Goal: Information Seeking & Learning: Learn about a topic

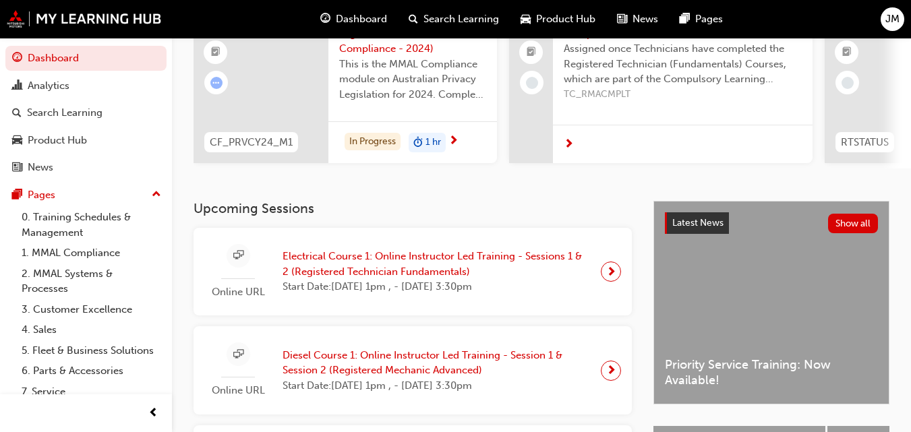
scroll to position [67, 0]
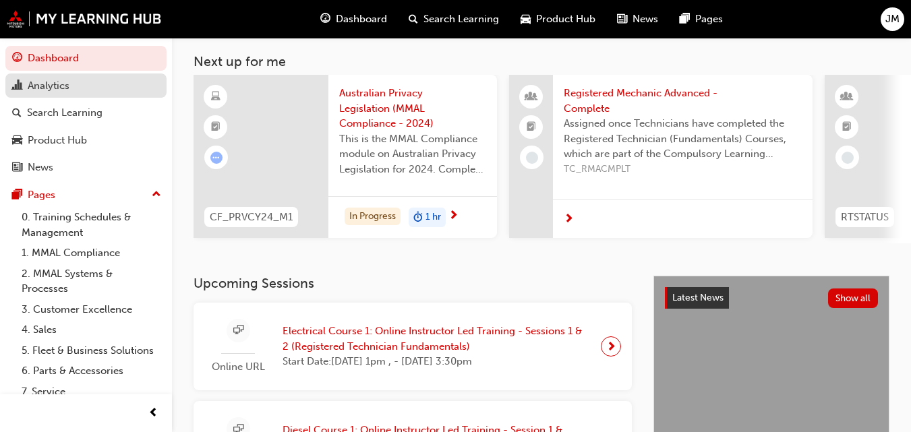
click at [33, 85] on div "Analytics" at bounding box center [49, 86] width 42 height 16
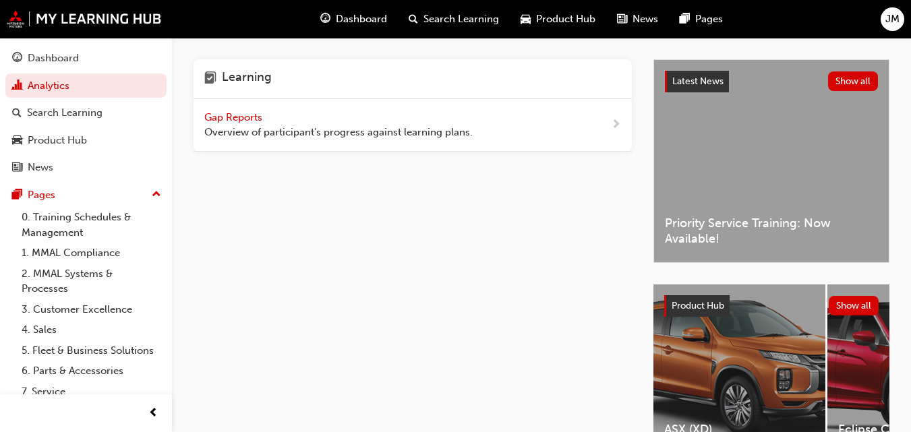
click at [251, 119] on span "Gap Reports" at bounding box center [234, 117] width 61 height 12
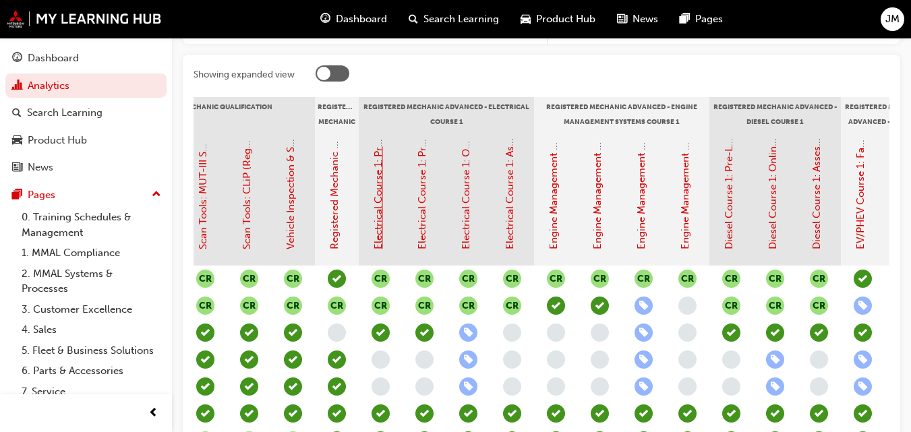
scroll to position [337, 0]
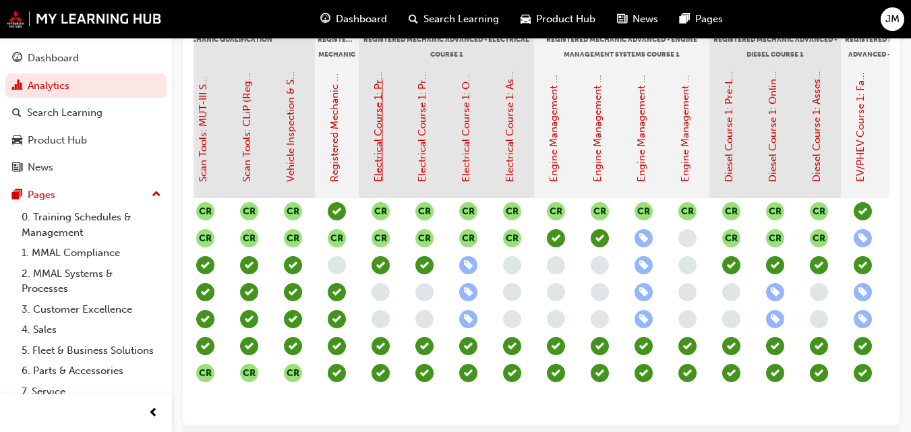
click at [375, 167] on link "Electrical Course 1: Pre-Learning Module 1 (Registered Mechanic Advanced)" at bounding box center [378, 4] width 12 height 355
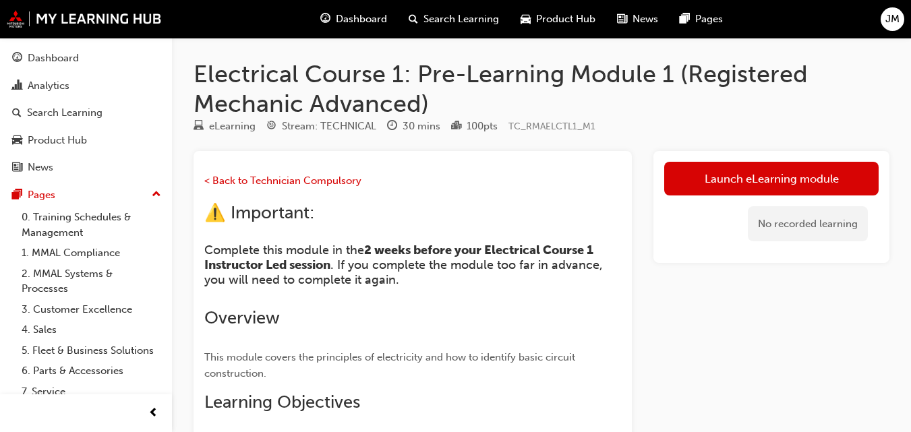
scroll to position [67, 0]
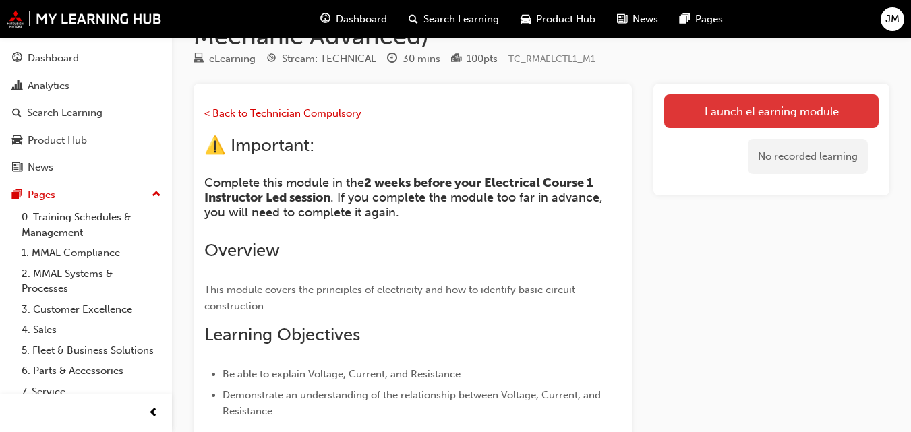
click at [722, 113] on link "Launch eLearning module" at bounding box center [771, 111] width 214 height 34
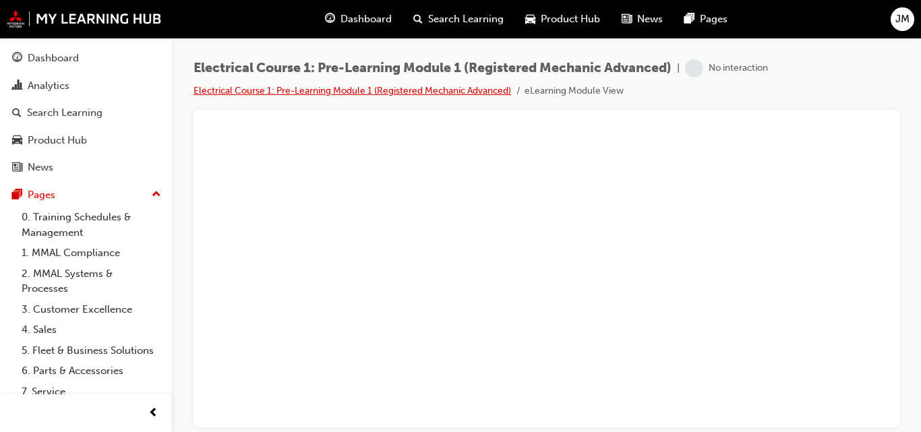
click at [358, 91] on link "Electrical Course 1: Pre-Learning Module 1 (Registered Mechanic Advanced)" at bounding box center [352, 90] width 318 height 11
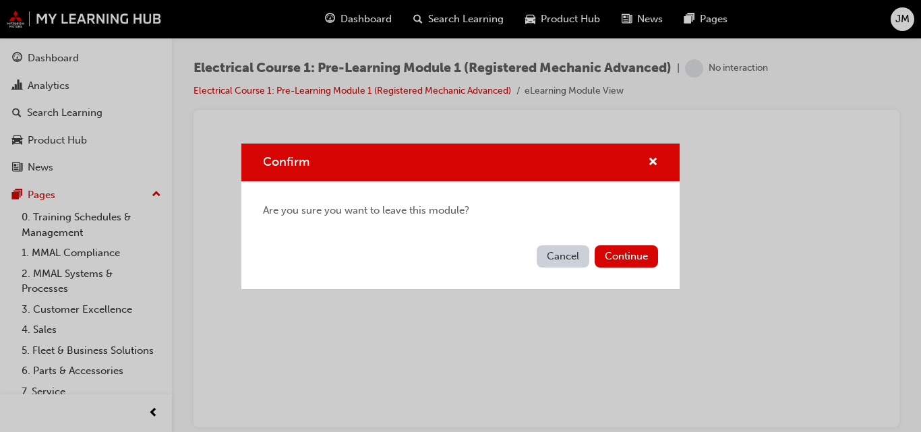
click at [569, 255] on button "Cancel" at bounding box center [563, 256] width 53 height 22
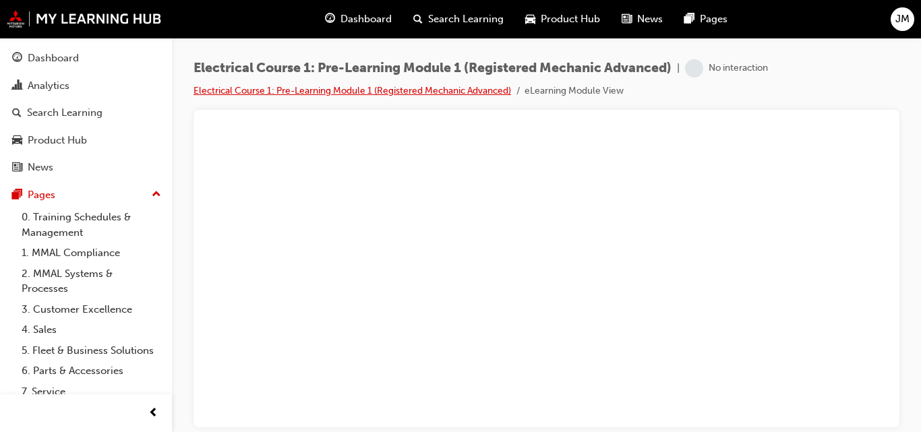
click at [390, 91] on link "Electrical Course 1: Pre-Learning Module 1 (Registered Mechanic Advanced)" at bounding box center [352, 90] width 318 height 11
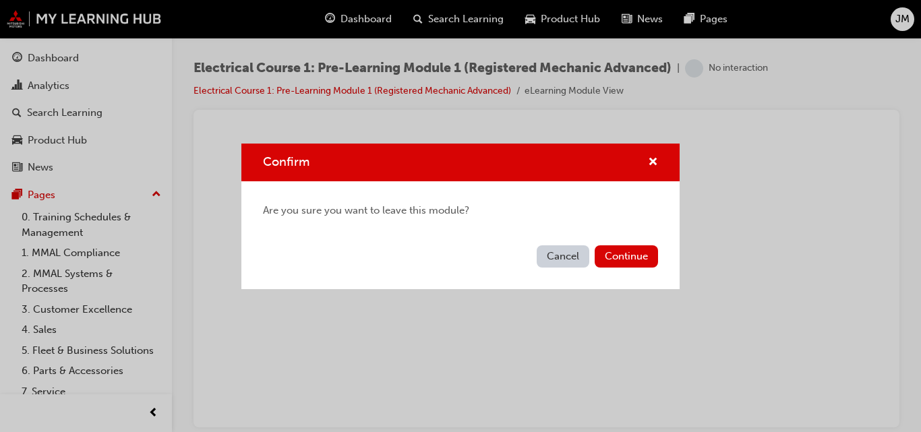
click at [575, 255] on button "Cancel" at bounding box center [563, 256] width 53 height 22
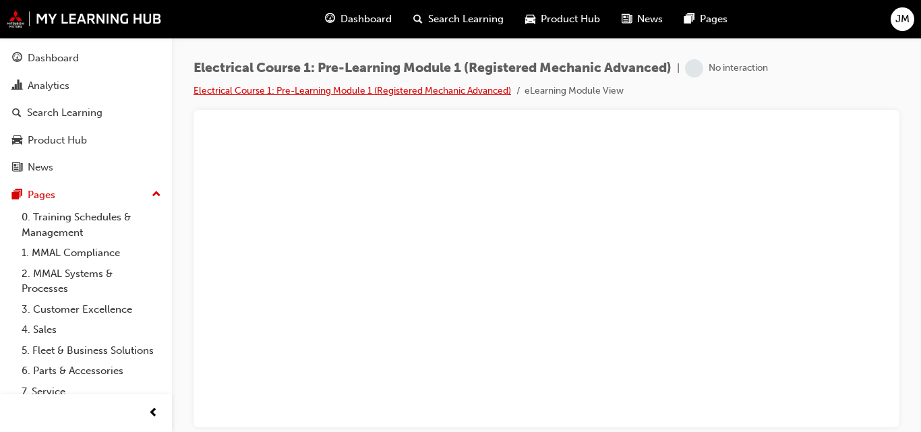
click at [290, 91] on link "Electrical Course 1: Pre-Learning Module 1 (Registered Mechanic Advanced)" at bounding box center [352, 90] width 318 height 11
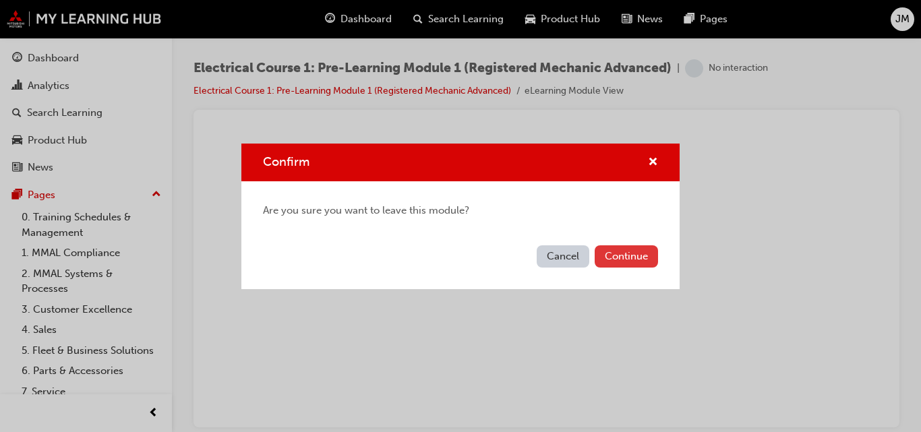
click at [638, 255] on button "Continue" at bounding box center [626, 256] width 63 height 22
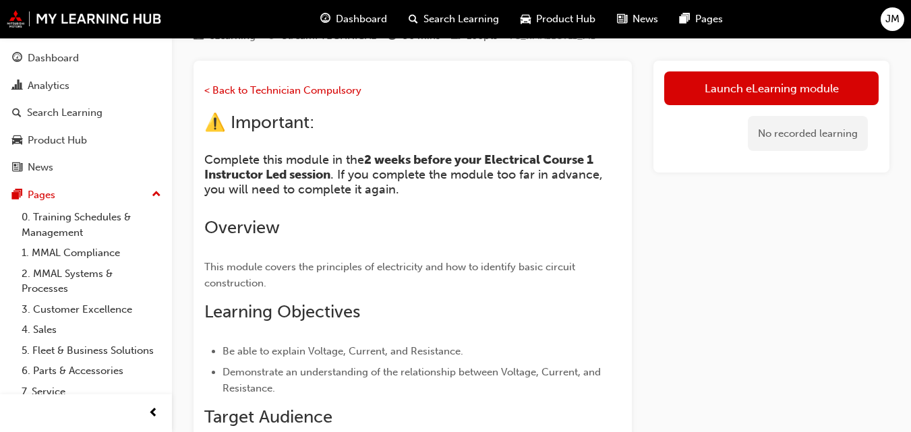
scroll to position [67, 0]
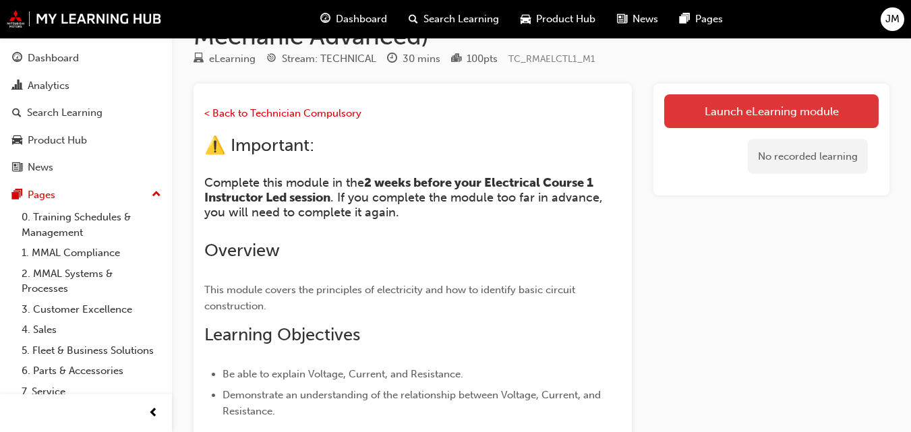
click at [752, 102] on link "Launch eLearning module" at bounding box center [771, 111] width 214 height 34
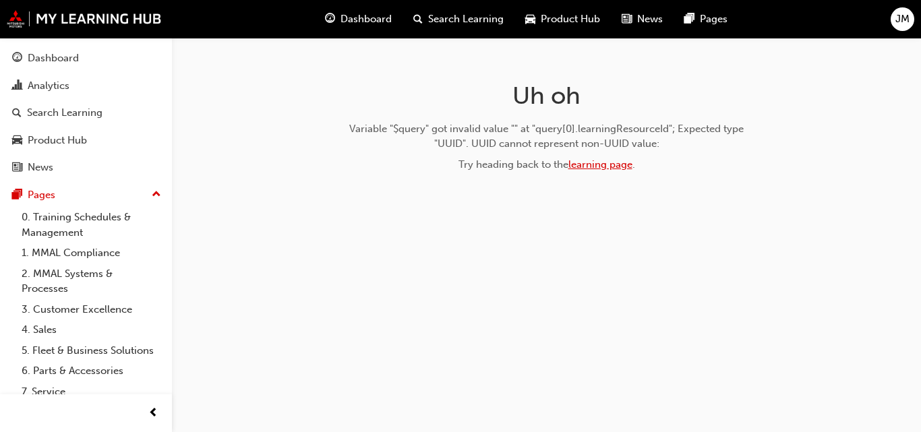
click at [582, 162] on link "learning page" at bounding box center [600, 164] width 64 height 12
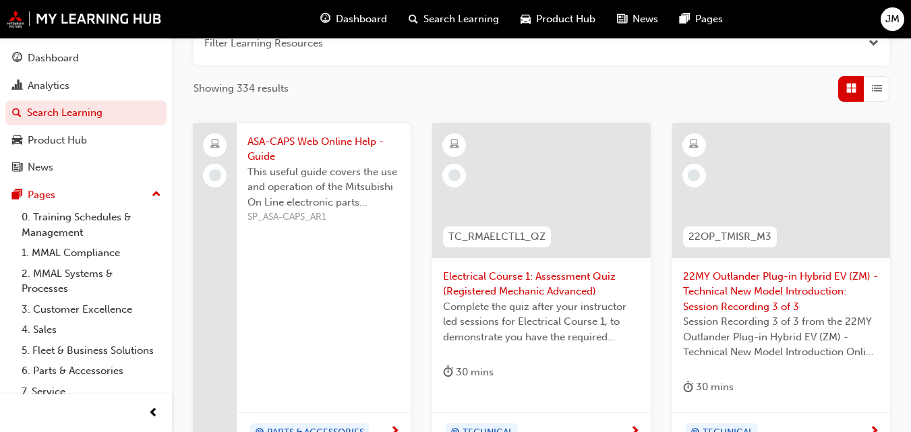
scroll to position [270, 0]
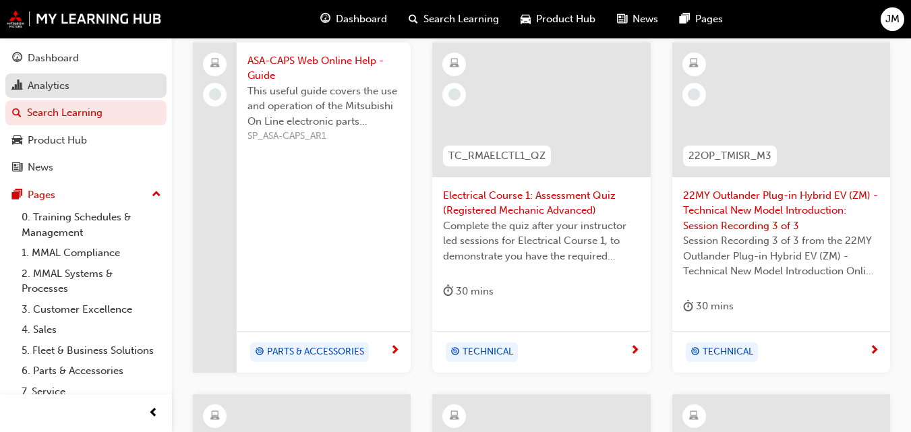
click at [73, 88] on div "Analytics" at bounding box center [86, 86] width 148 height 17
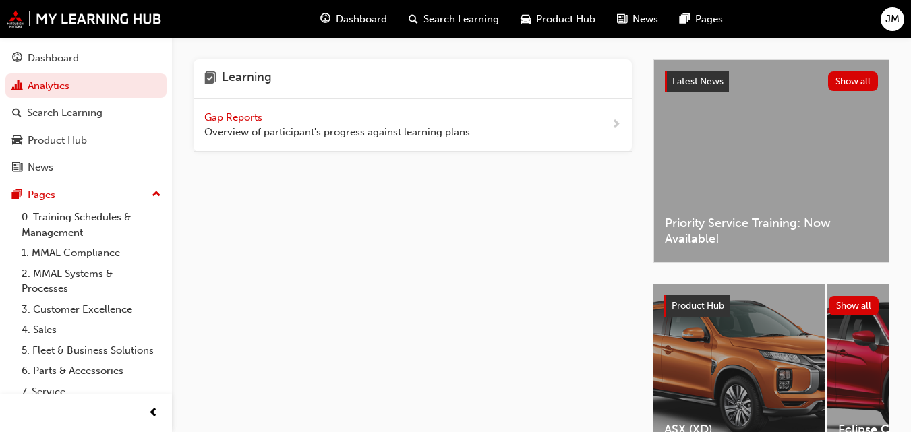
click at [248, 114] on span "Gap Reports" at bounding box center [234, 117] width 61 height 12
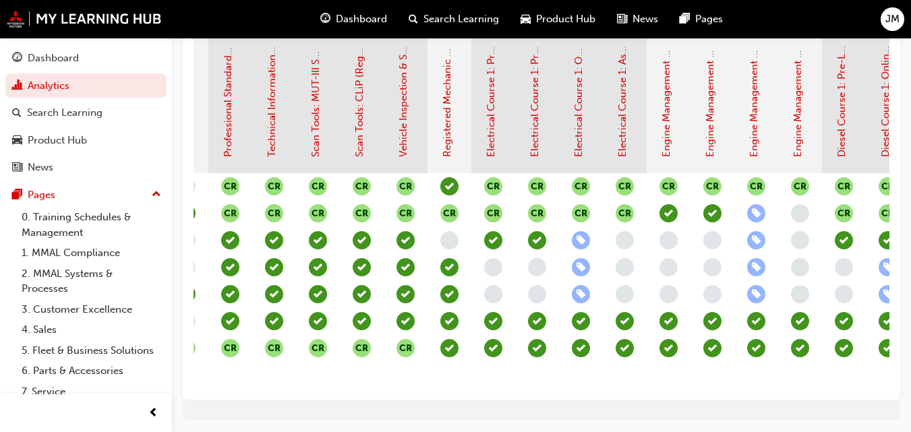
scroll to position [280, 0]
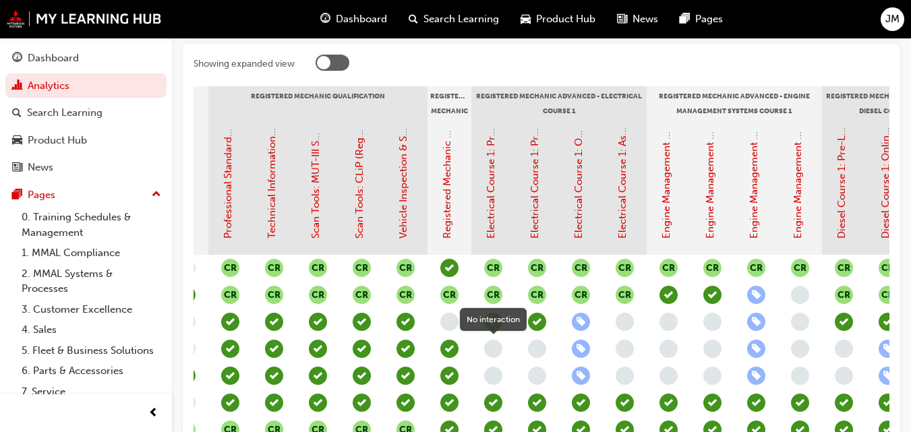
click at [491, 349] on span "learningRecordVerb_NONE-icon" at bounding box center [493, 349] width 18 height 18
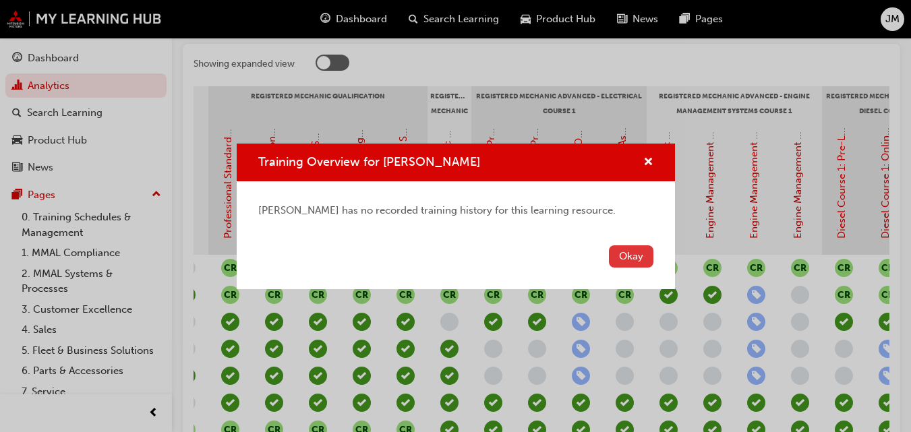
click at [641, 256] on button "Okay" at bounding box center [631, 256] width 44 height 22
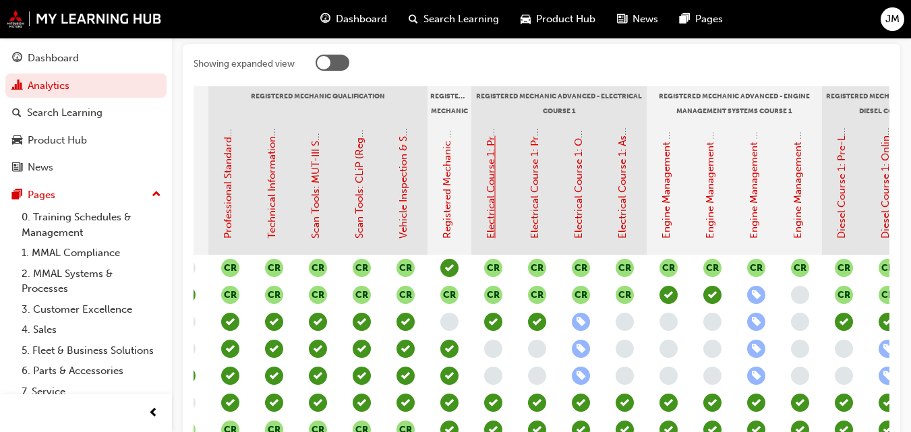
click at [494, 218] on link "Electrical Course 1: Pre-Learning Module 1 (Registered Mechanic Advanced)" at bounding box center [491, 61] width 12 height 355
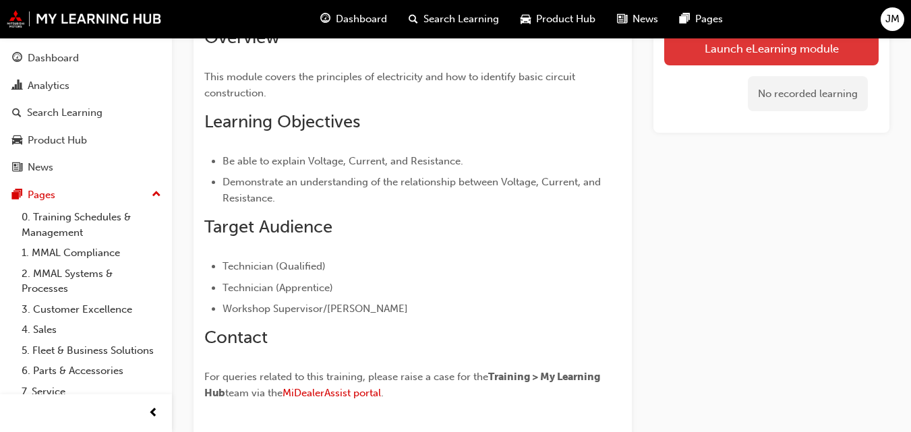
click at [719, 51] on link "Launch eLearning module" at bounding box center [771, 48] width 214 height 34
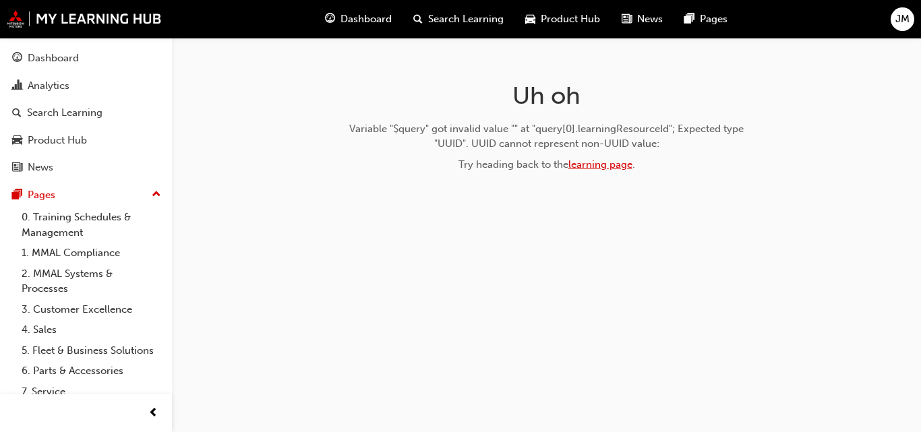
click at [610, 165] on link "learning page" at bounding box center [600, 164] width 64 height 12
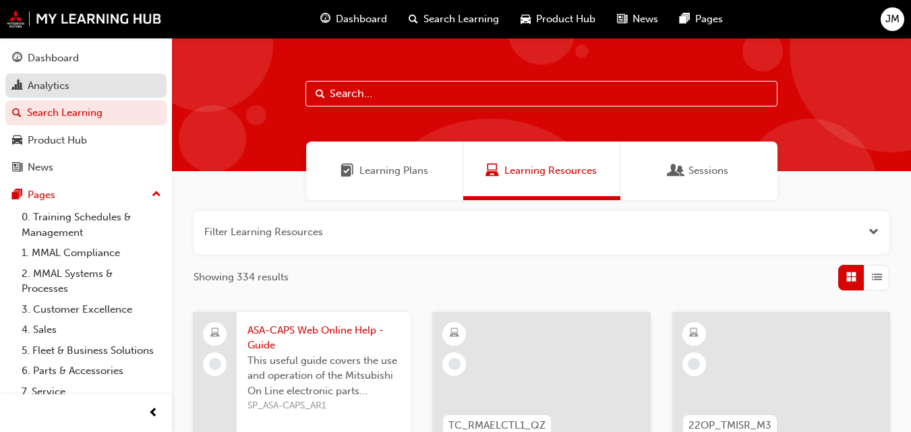
click at [46, 91] on div "Analytics" at bounding box center [49, 86] width 42 height 16
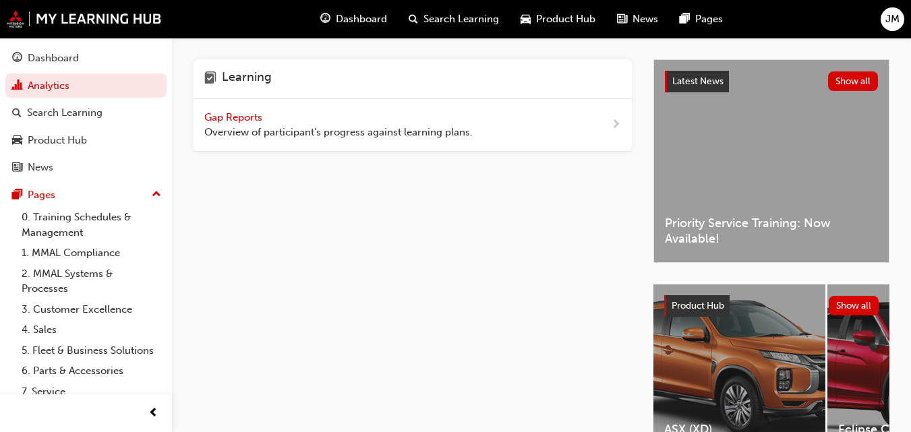
click at [220, 115] on span "Gap Reports" at bounding box center [234, 117] width 61 height 12
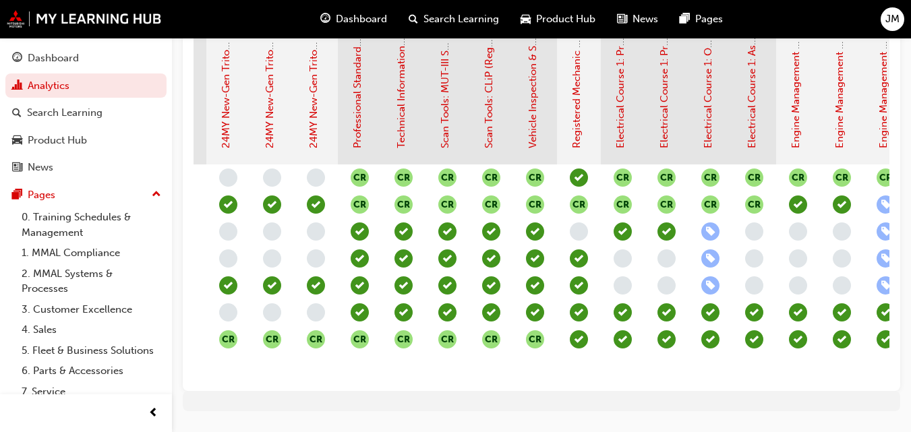
scroll to position [280, 0]
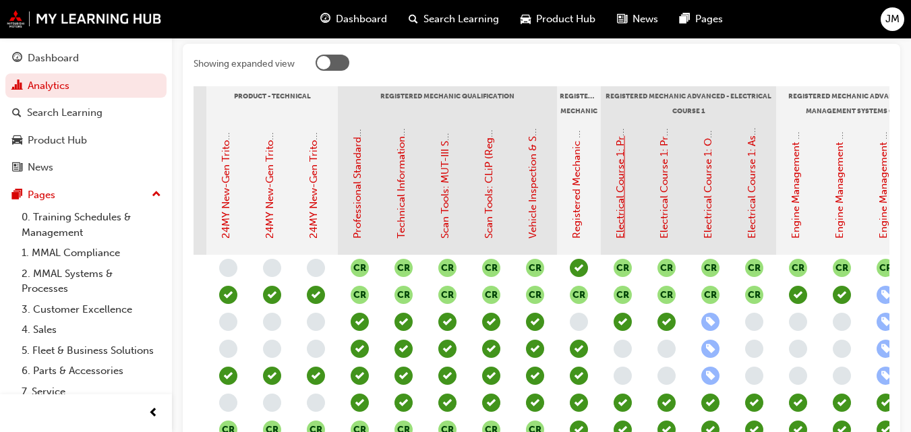
click at [622, 210] on link "Electrical Course 1: Pre-Learning Module 1 (Registered Mechanic Advanced)" at bounding box center [620, 61] width 12 height 355
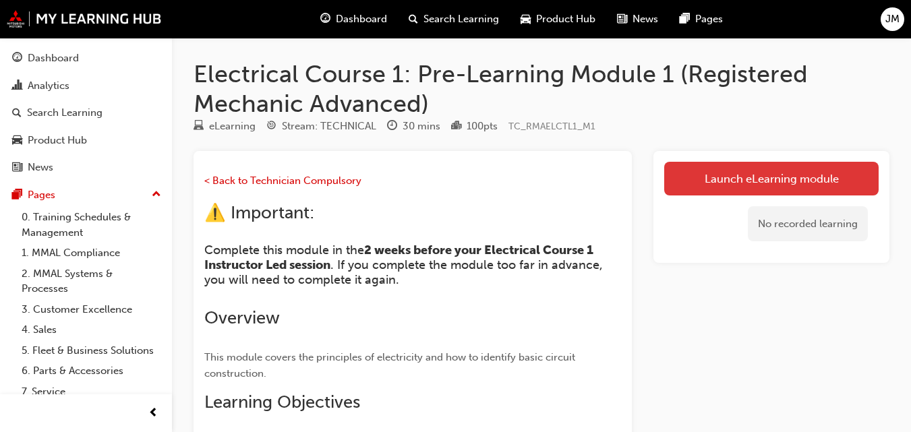
click at [752, 169] on link "Launch eLearning module" at bounding box center [771, 179] width 214 height 34
click at [742, 171] on link "Launch eLearning module" at bounding box center [771, 179] width 214 height 34
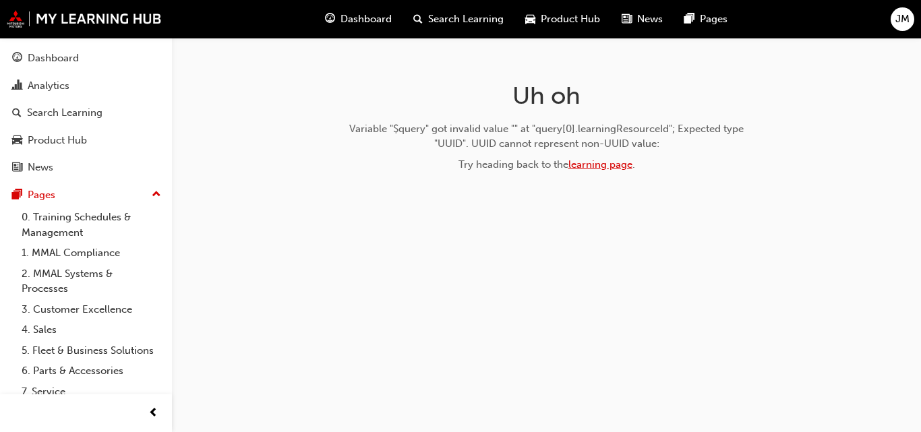
click at [614, 165] on link "learning page" at bounding box center [600, 164] width 64 height 12
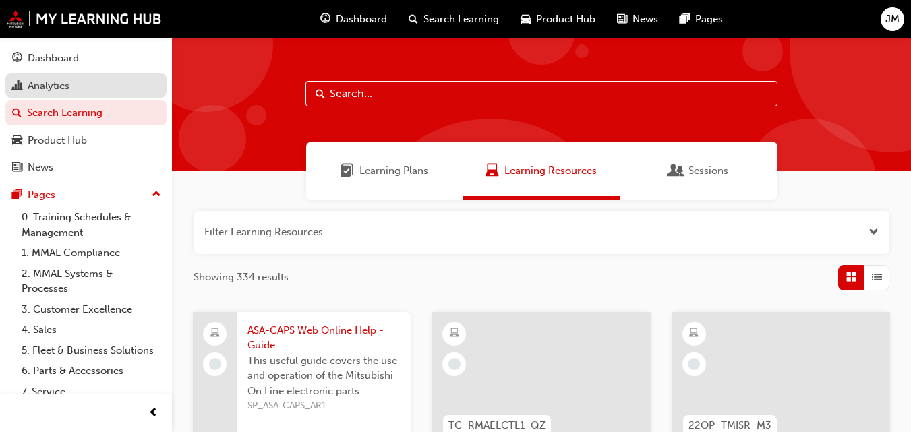
click at [59, 80] on div "Analytics" at bounding box center [49, 86] width 42 height 16
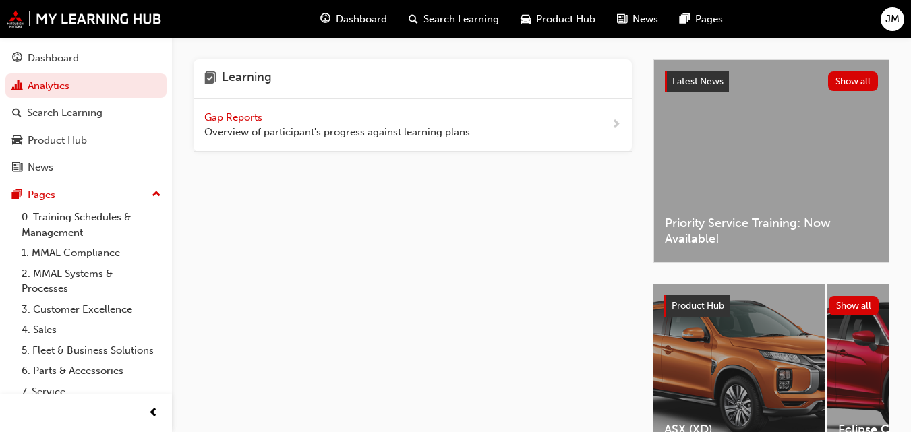
click at [219, 117] on span "Gap Reports" at bounding box center [234, 117] width 61 height 12
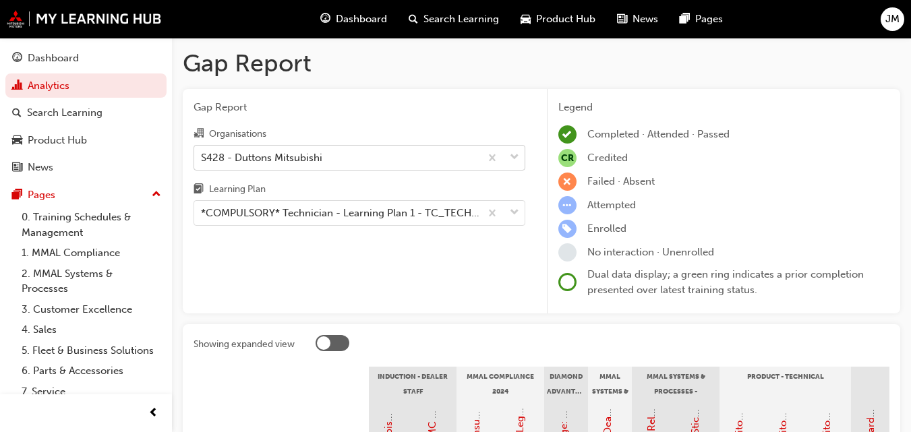
click at [316, 159] on div "S428 - Duttons Mitsubishi" at bounding box center [261, 158] width 121 height 16
click at [202, 159] on input "Organisations S428 - Duttons Mitsubishi" at bounding box center [201, 156] width 1 height 11
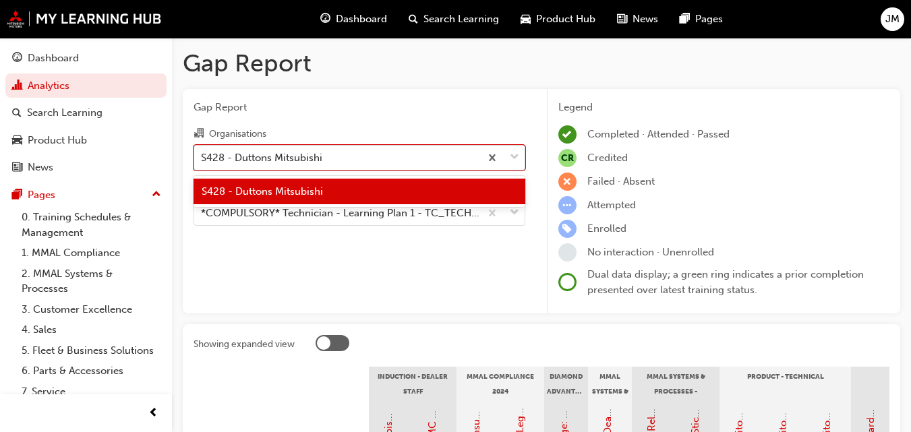
click at [330, 157] on div "S428 - Duttons Mitsubishi" at bounding box center [337, 158] width 286 height 24
click at [202, 157] on input "Organisations option S428 - Duttons Mitsubishi focused, 1 of 1. 1 result availa…" at bounding box center [201, 156] width 1 height 11
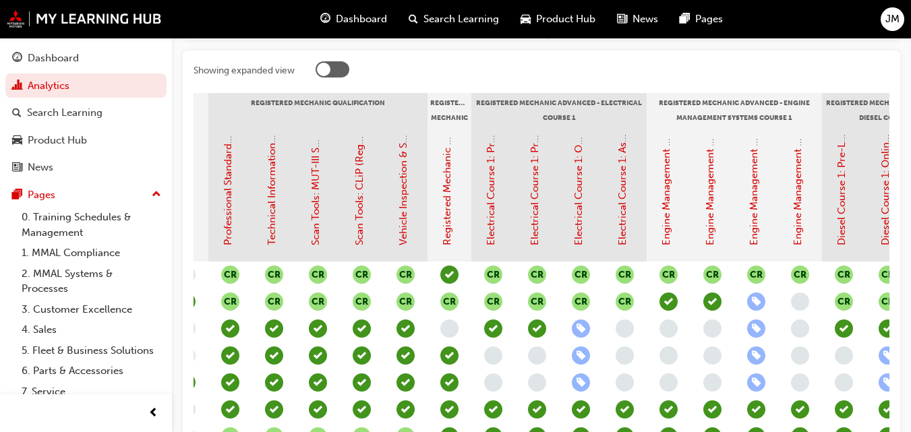
scroll to position [213, 0]
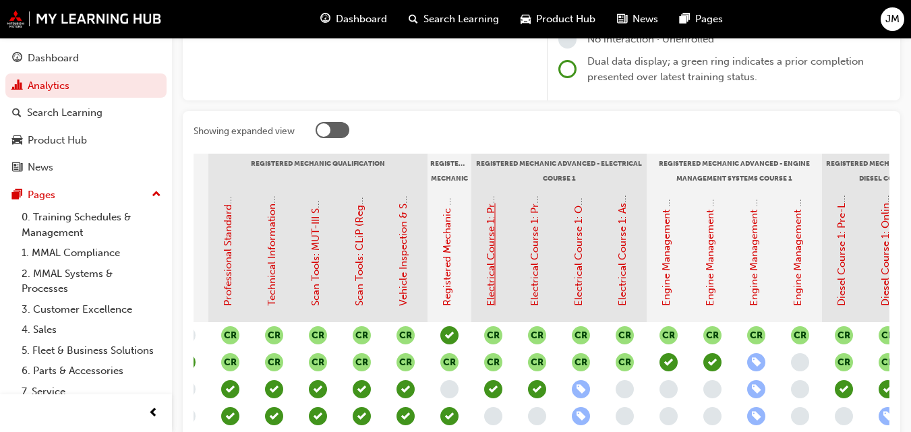
click at [488, 239] on link "Electrical Course 1: Pre-Learning Module 1 (Registered Mechanic Advanced)" at bounding box center [491, 128] width 12 height 355
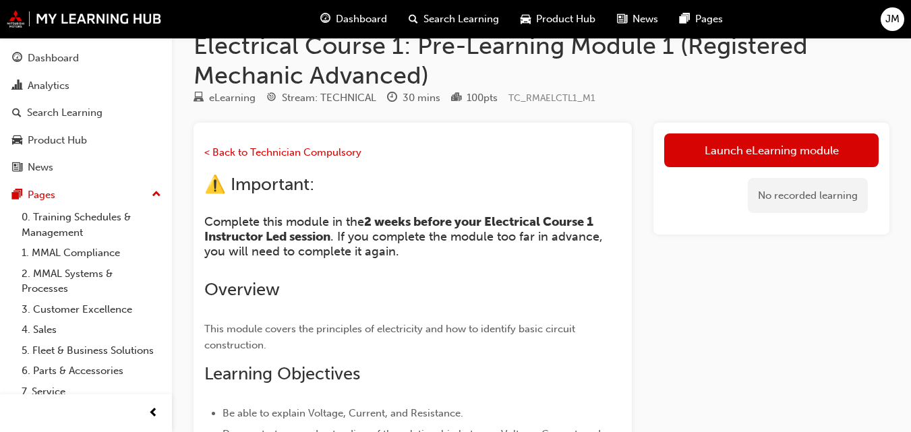
scroll to position [11, 0]
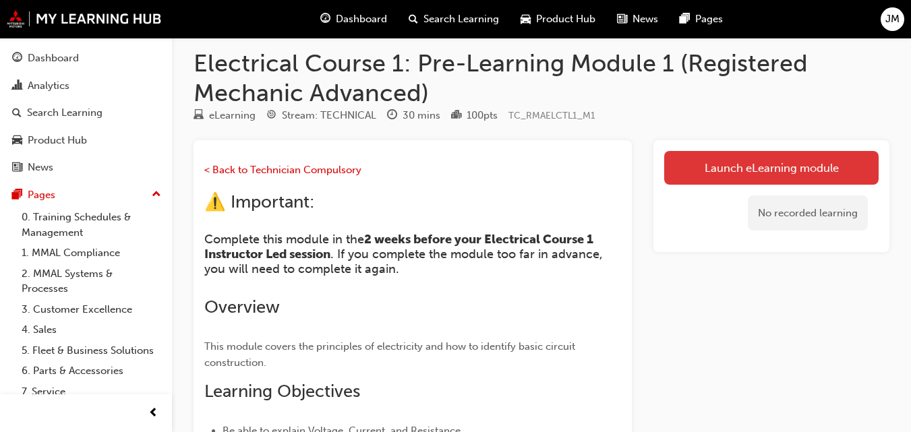
click at [699, 156] on link "Launch eLearning module" at bounding box center [771, 168] width 214 height 34
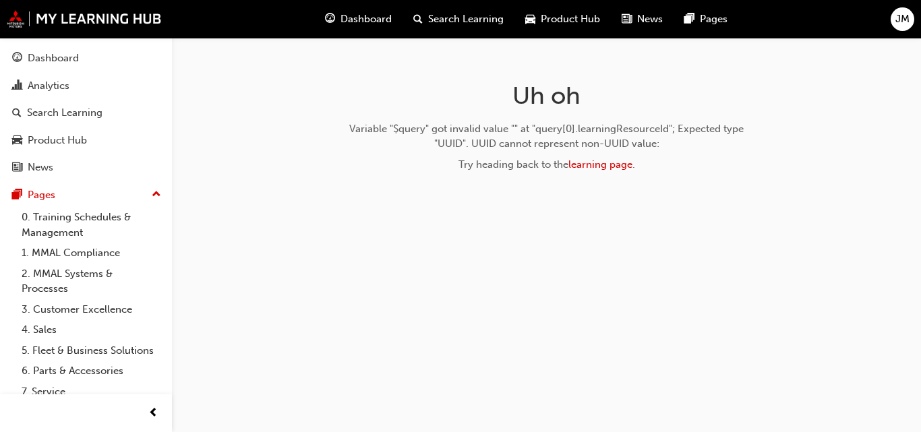
click at [700, 156] on div "Variable "$query" got invalid value "" at "query[0].learningResourceId"; Expect…" at bounding box center [546, 146] width 427 height 51
click at [46, 86] on div "Analytics" at bounding box center [49, 86] width 42 height 16
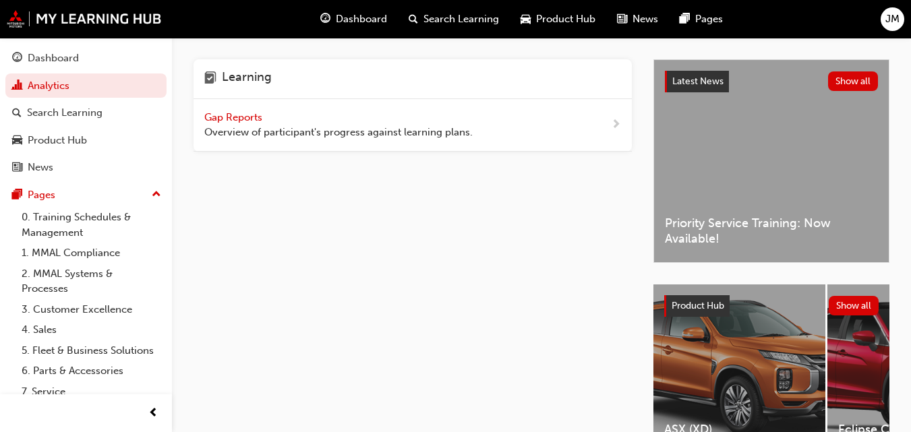
click at [226, 120] on span "Gap Reports" at bounding box center [234, 117] width 61 height 12
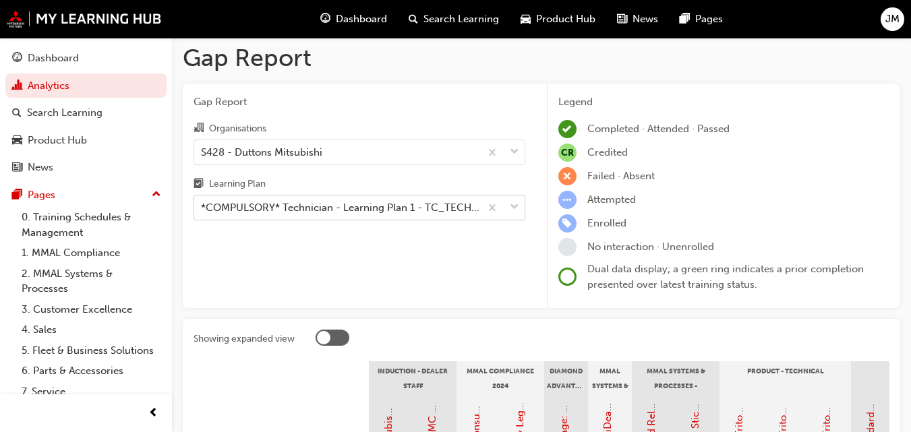
click at [396, 214] on div "*COMPULSORY* Technician - Learning Plan 1 - TC_TECH_CLP" at bounding box center [341, 208] width 280 height 16
click at [202, 213] on input "Learning Plan *COMPULSORY* Technician - Learning Plan 1 - TC_TECH_CLP" at bounding box center [201, 207] width 1 height 11
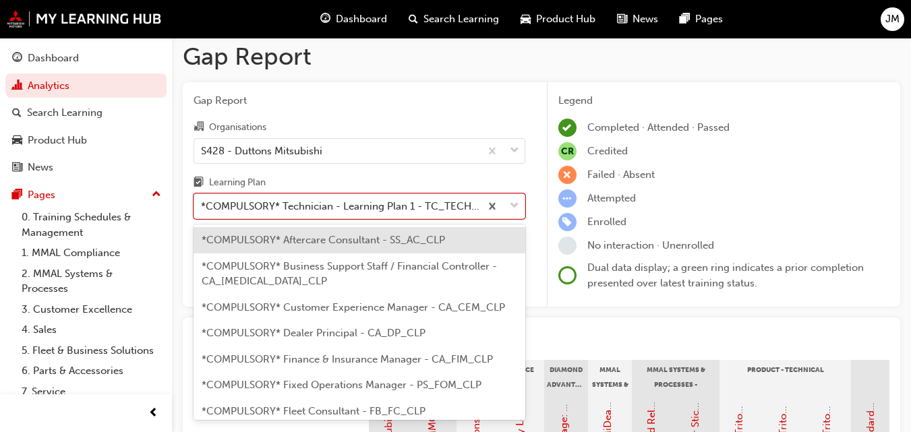
scroll to position [442, 0]
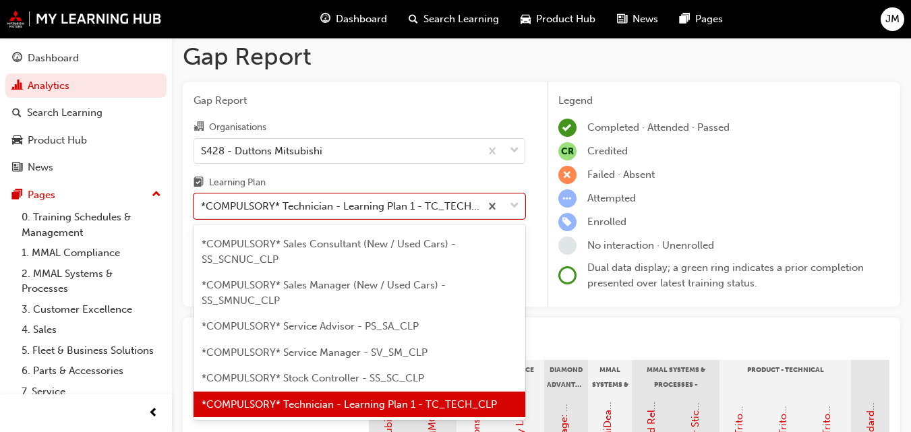
click at [338, 398] on span "*COMPULSORY* Technician - Learning Plan 1 - TC_TECH_CLP" at bounding box center [349, 404] width 295 height 12
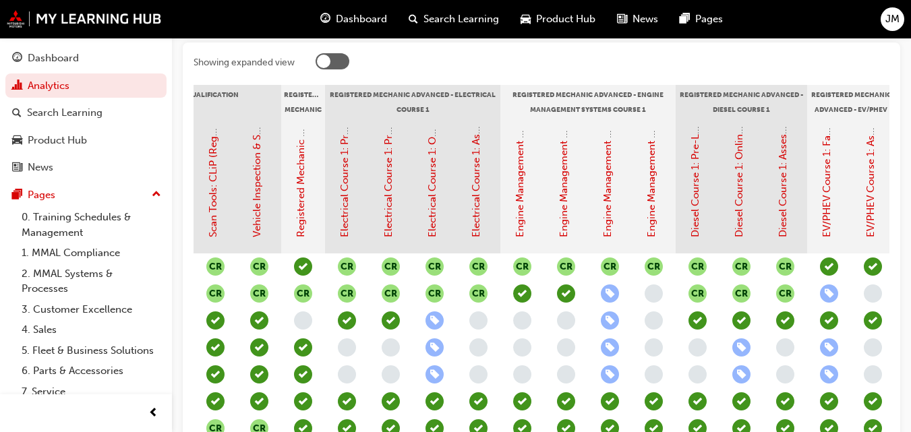
scroll to position [280, 0]
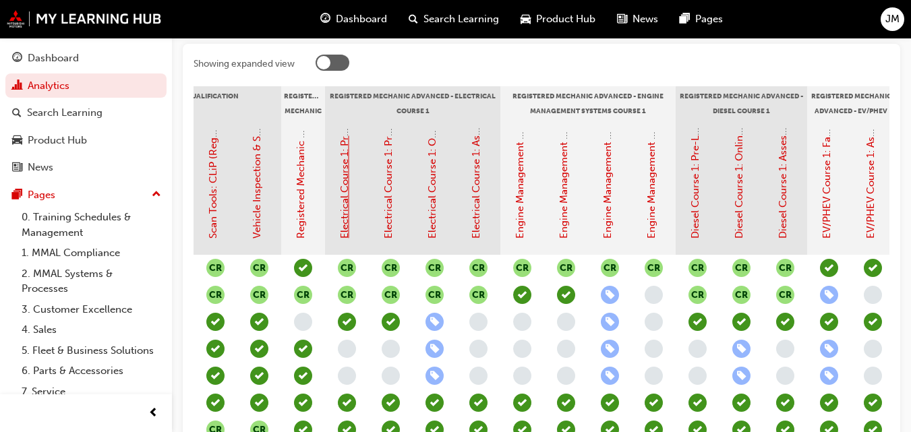
click at [340, 180] on link "Electrical Course 1: Pre-Learning Module 1 (Registered Mechanic Advanced)" at bounding box center [344, 61] width 12 height 355
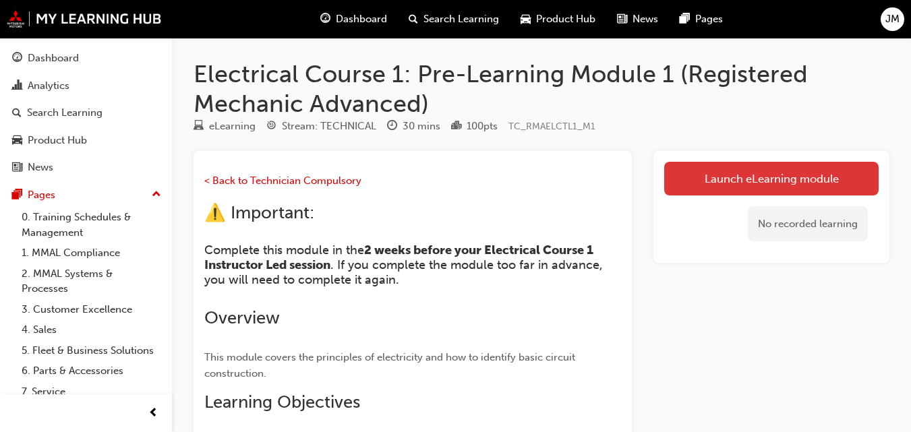
click at [754, 168] on link "Launch eLearning module" at bounding box center [771, 179] width 214 height 34
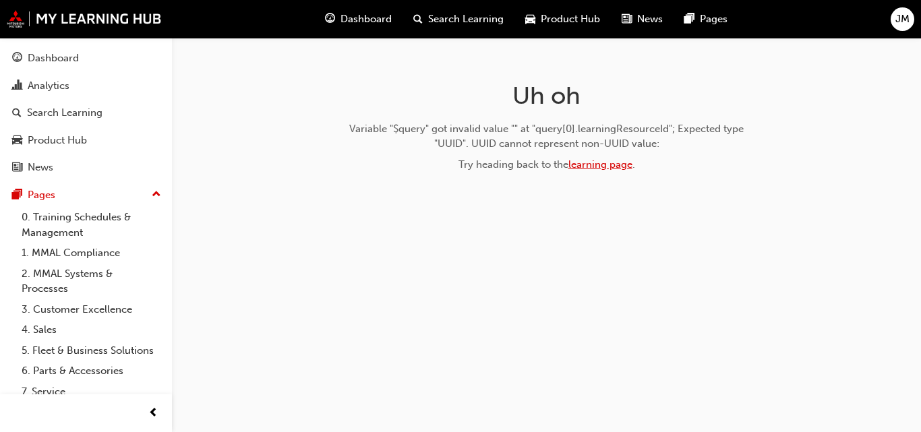
click at [607, 167] on link "learning page" at bounding box center [600, 164] width 64 height 12
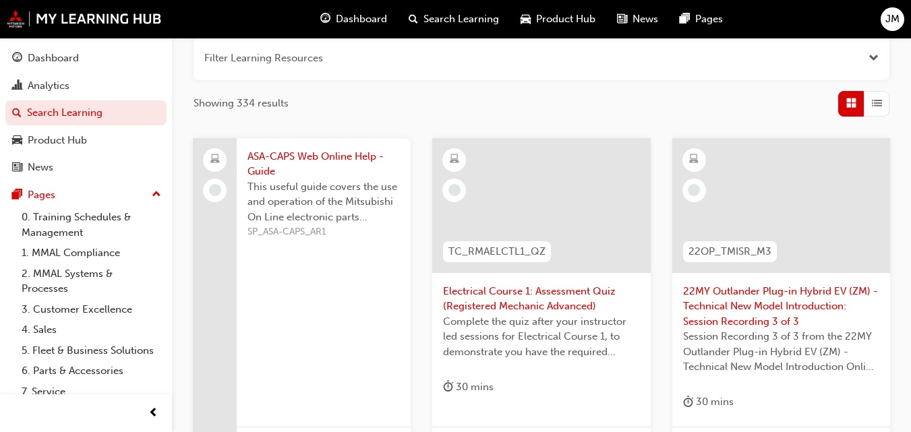
scroll to position [173, 0]
click at [39, 111] on link "Search Learning" at bounding box center [85, 112] width 161 height 25
click at [42, 55] on div "Dashboard" at bounding box center [53, 59] width 51 height 16
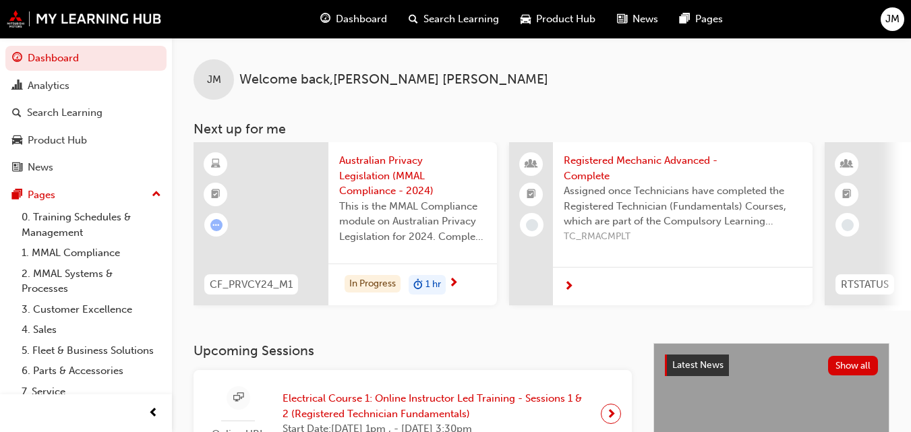
click at [569, 282] on span "next-icon" at bounding box center [569, 287] width 10 height 12
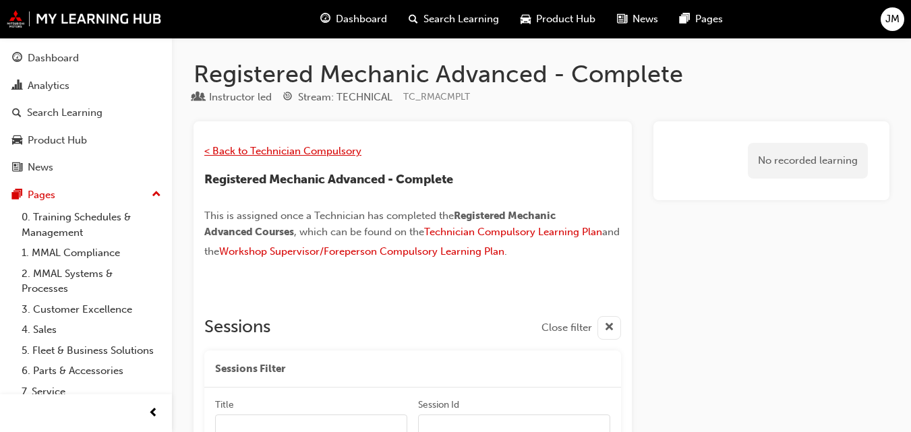
click at [262, 147] on span "< Back to Technician Compulsory" at bounding box center [282, 151] width 157 height 12
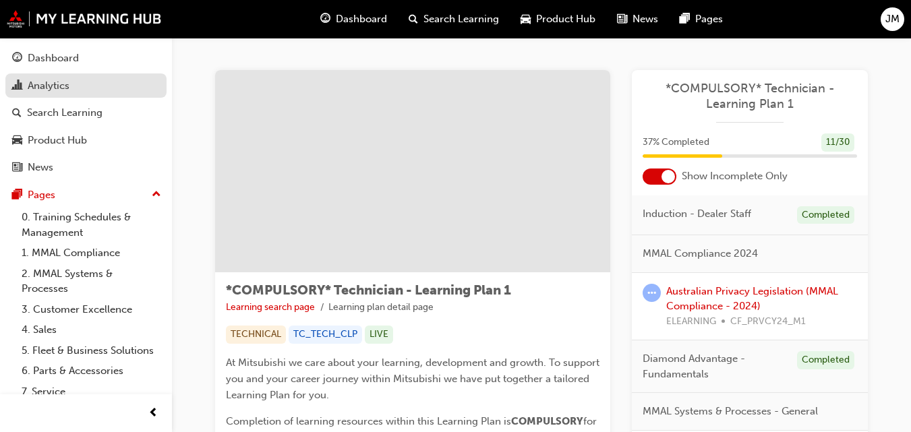
click at [38, 80] on div "Analytics" at bounding box center [49, 86] width 42 height 16
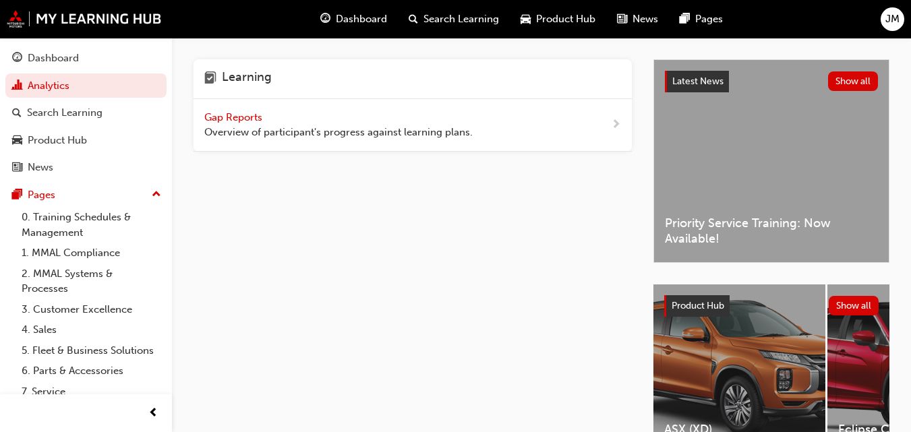
click at [210, 113] on span "Gap Reports" at bounding box center [234, 117] width 61 height 12
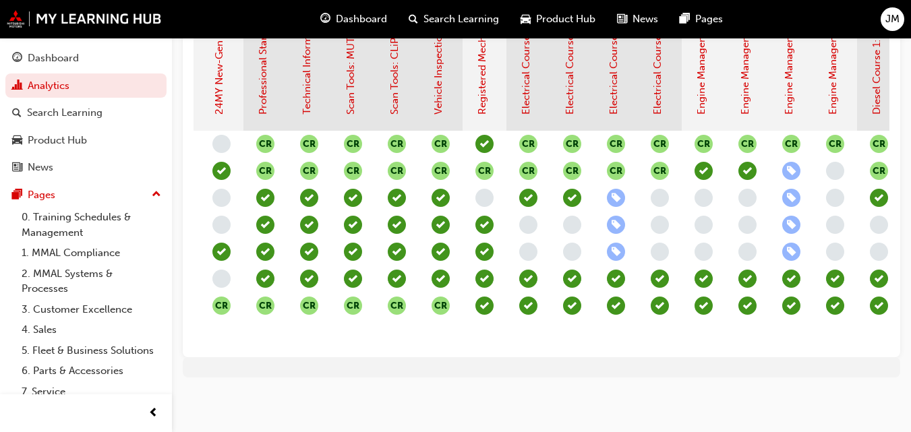
scroll to position [0, 632]
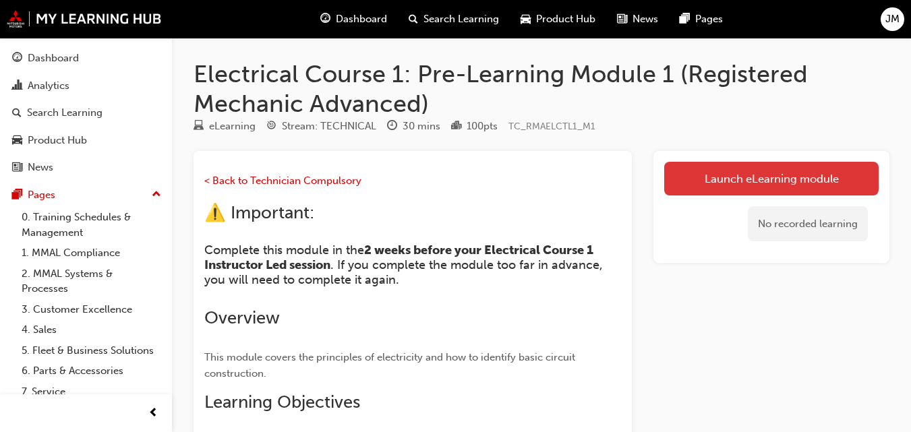
click at [736, 169] on link "Launch eLearning module" at bounding box center [771, 179] width 214 height 34
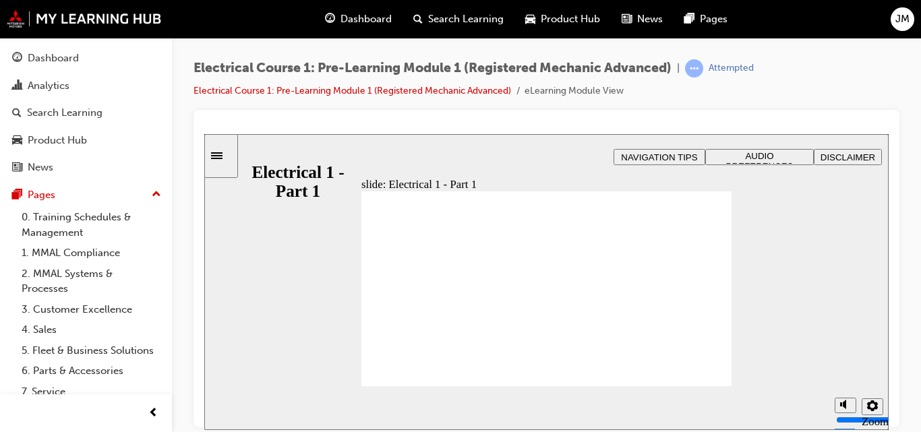
click at [846, 358] on icon "Mute (Ctrl+Alt+M)" at bounding box center [845, 353] width 11 height 9
click at [850, 363] on input "volume" at bounding box center [879, 368] width 87 height 11
drag, startPoint x: 845, startPoint y: 355, endPoint x: 845, endPoint y: 343, distance: 11.5
type input "10"
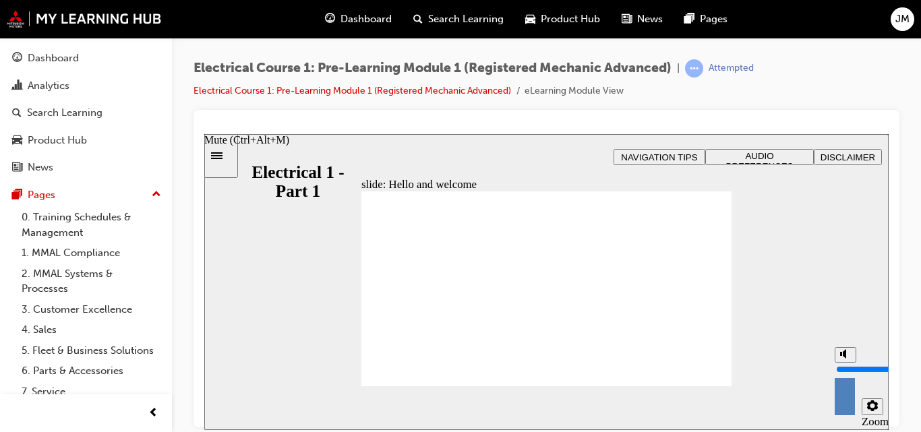
click at [845, 363] on input "volume" at bounding box center [879, 368] width 87 height 11
click at [744, 158] on span "AUDIO PREFERENCES" at bounding box center [759, 160] width 67 height 20
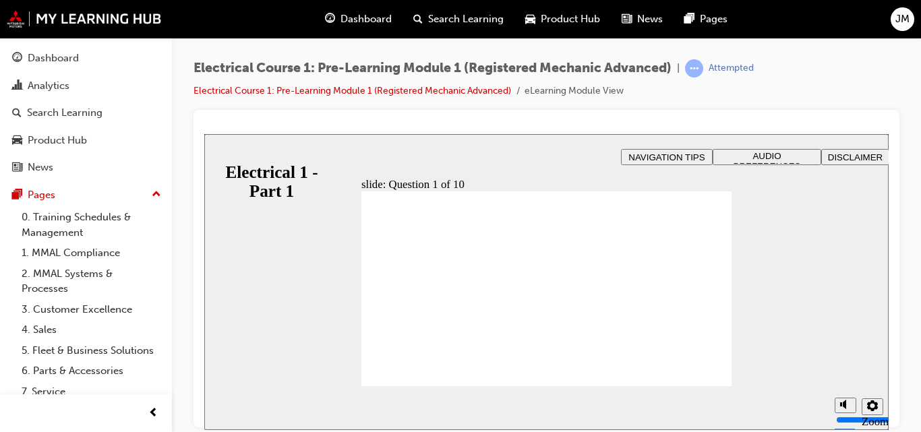
checkbox input "true"
radio input "true"
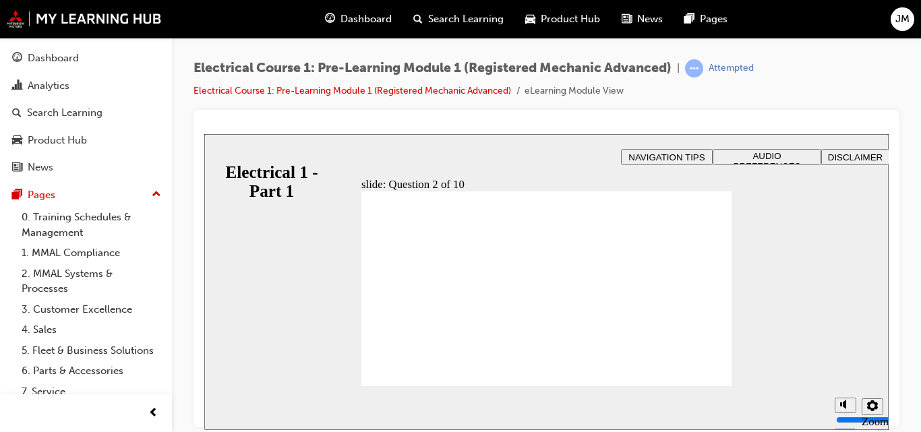
radio input "true"
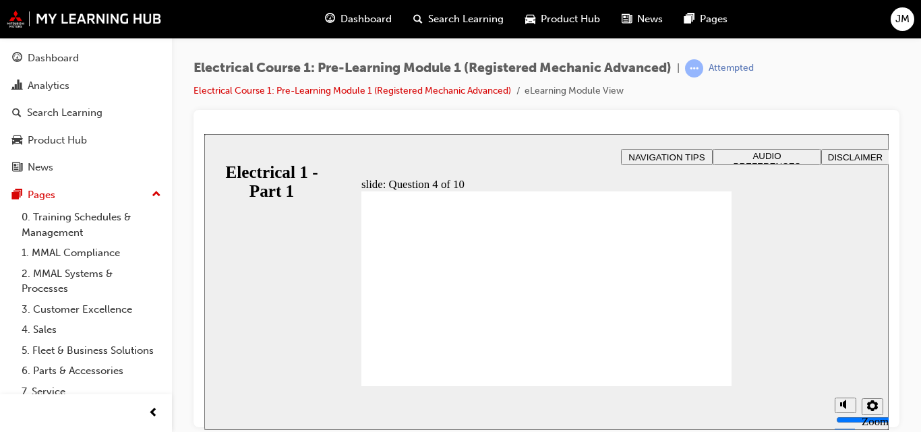
radio input "true"
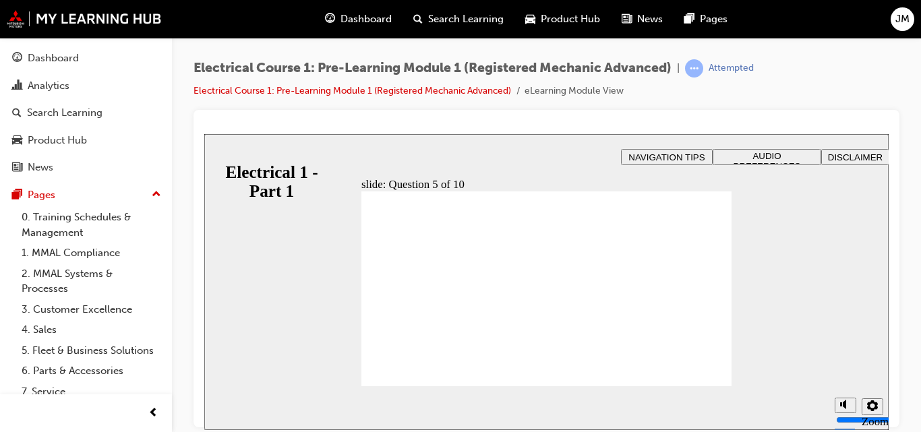
radio input "true"
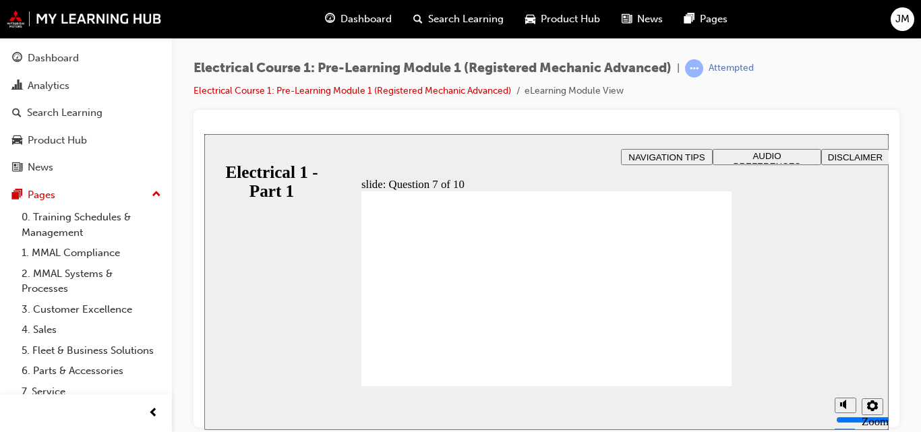
radio input "true"
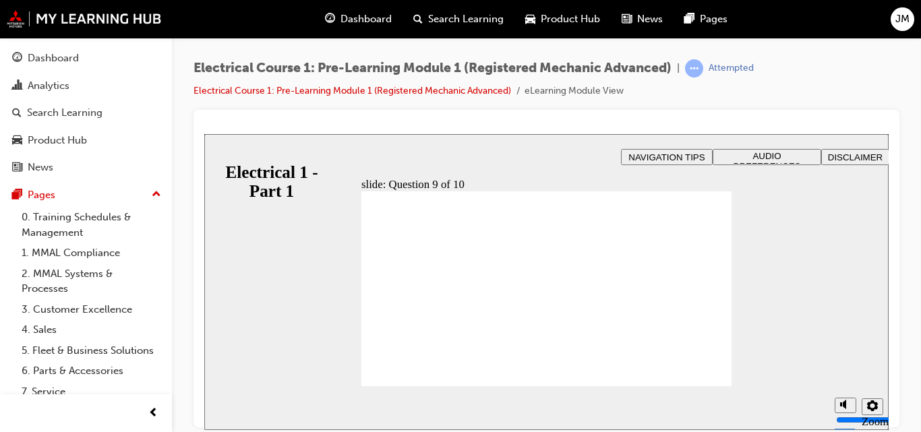
radio input "true"
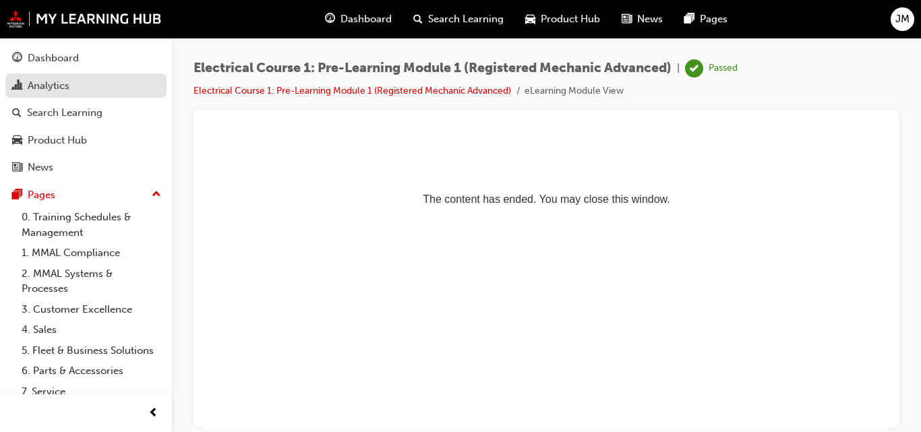
click at [32, 85] on div "Analytics" at bounding box center [49, 86] width 42 height 16
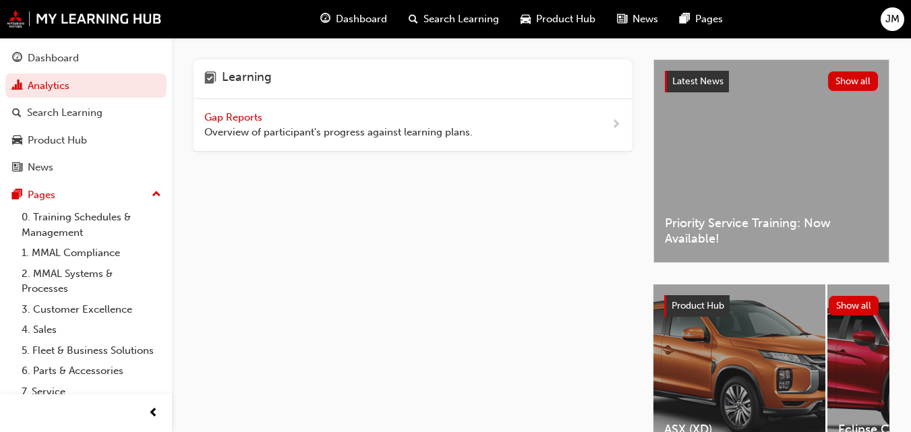
click at [587, 119] on div "Gap Reports Overview of participant's progress against learning plans." at bounding box center [412, 125] width 438 height 53
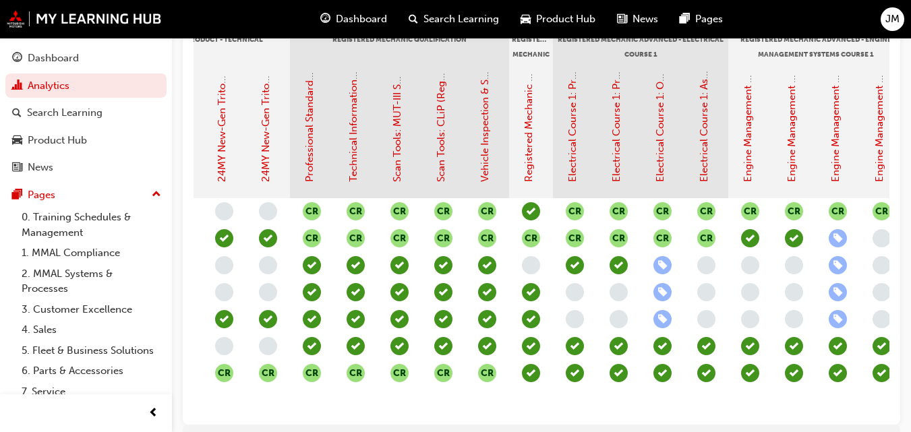
scroll to position [0, 589]
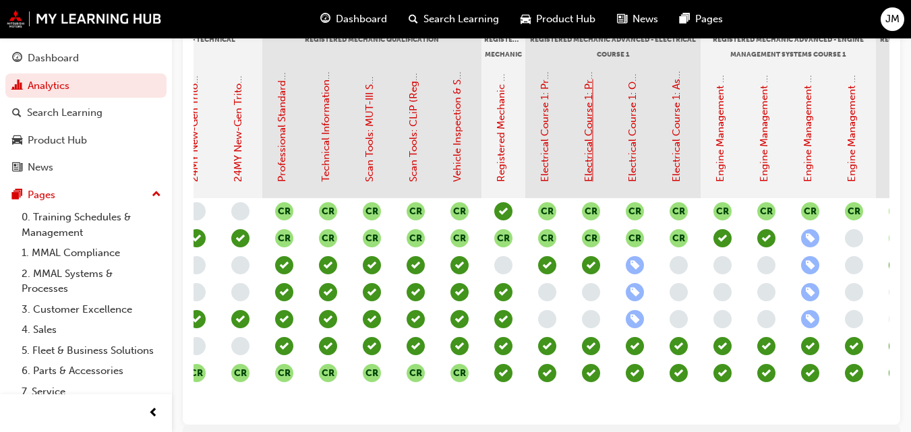
click at [588, 148] on link "Electrical Course 1: Pre-Learning Module 2 (Registered Mechanic Advanced)" at bounding box center [589, 4] width 12 height 356
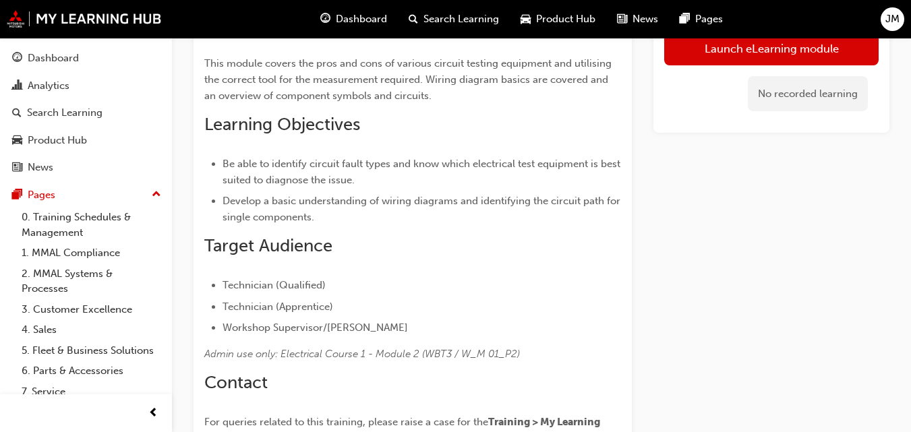
scroll to position [270, 0]
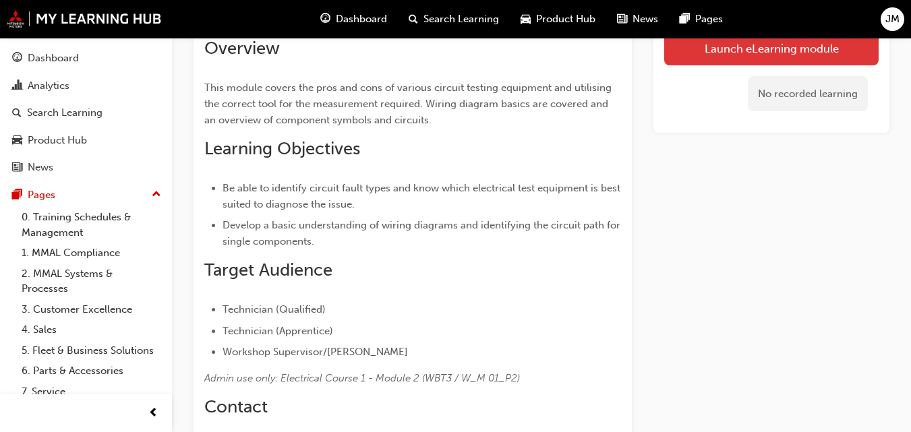
click at [720, 42] on link "Launch eLearning module" at bounding box center [771, 48] width 214 height 34
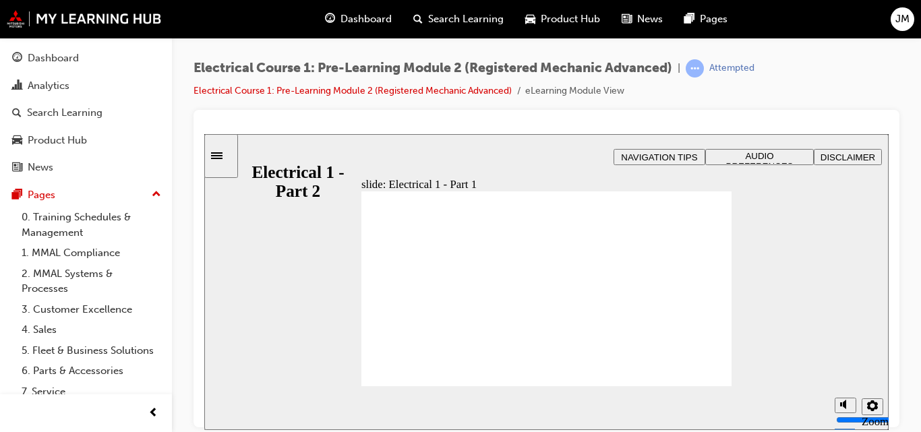
click at [730, 152] on span "AUDIO PREFERENCES" at bounding box center [759, 160] width 67 height 20
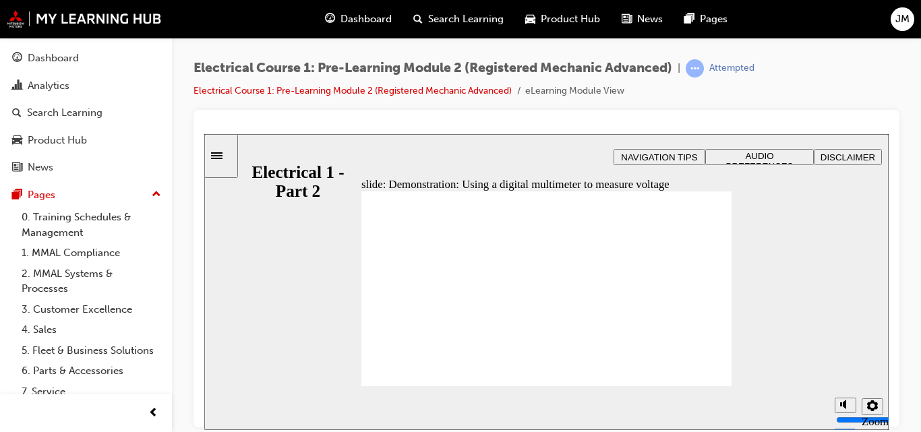
type input "30"
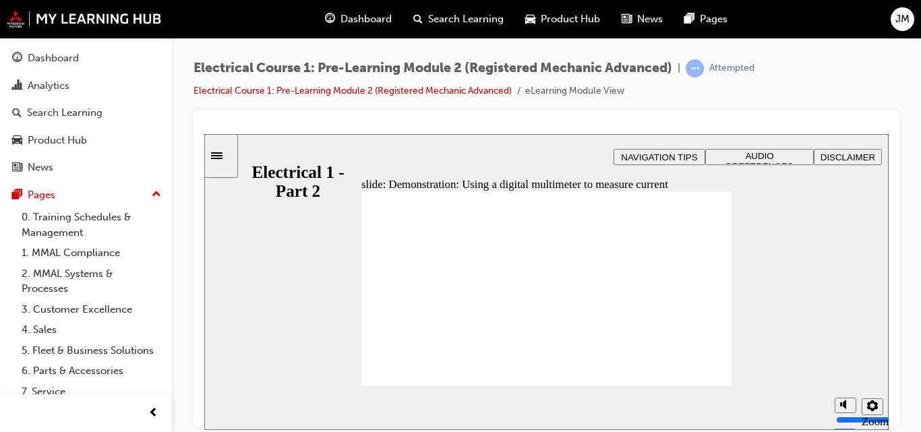
type input "24"
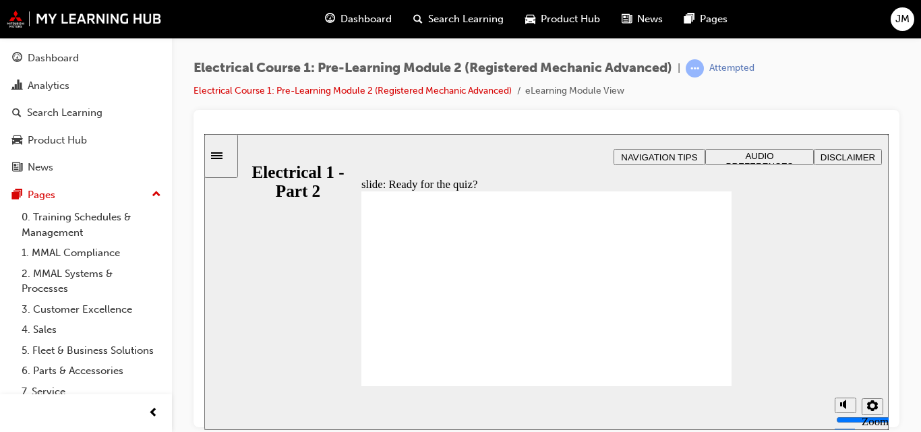
radio input "true"
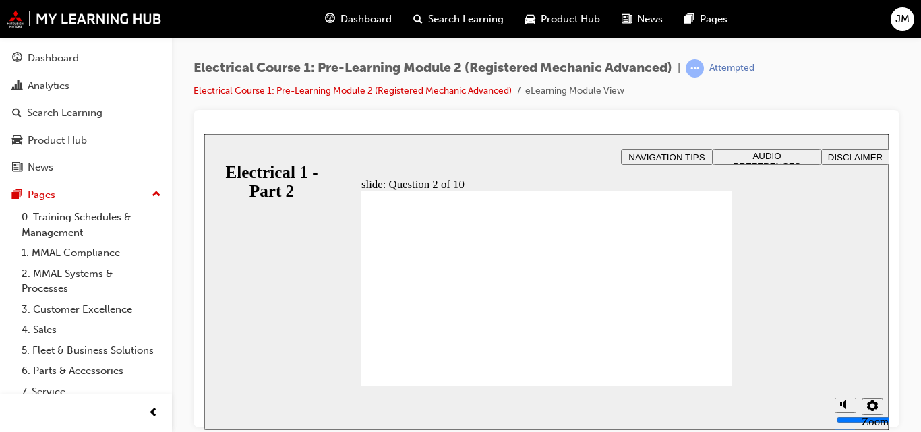
radio input "true"
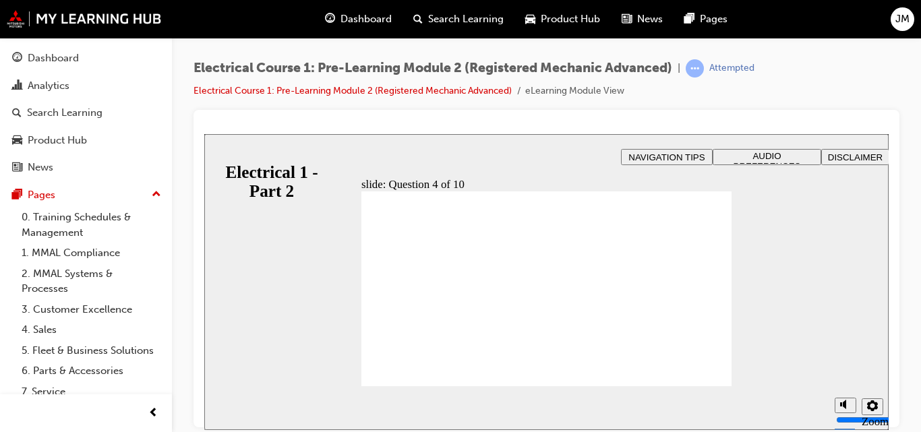
radio input "true"
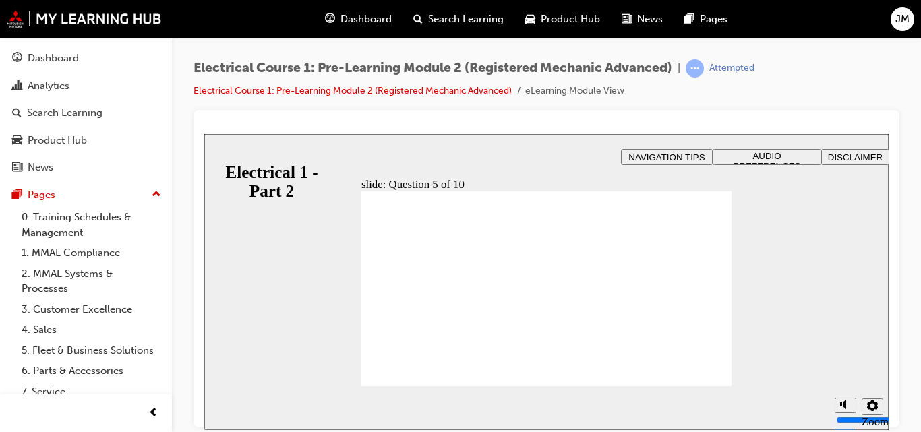
radio input "true"
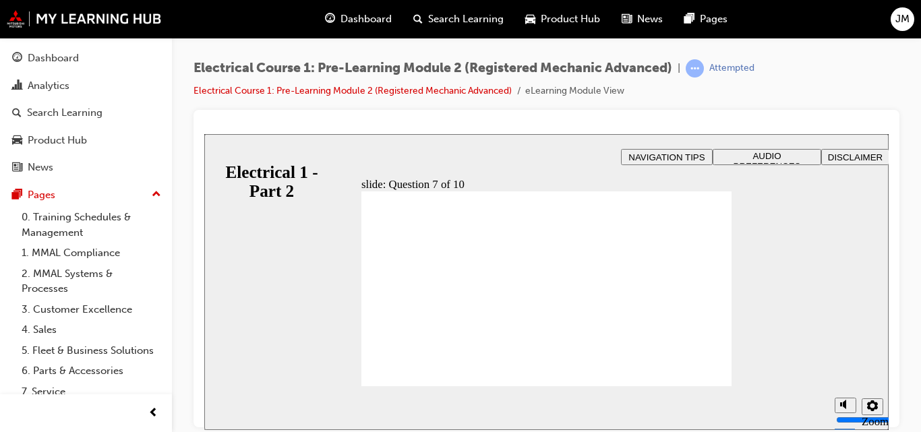
radio input "true"
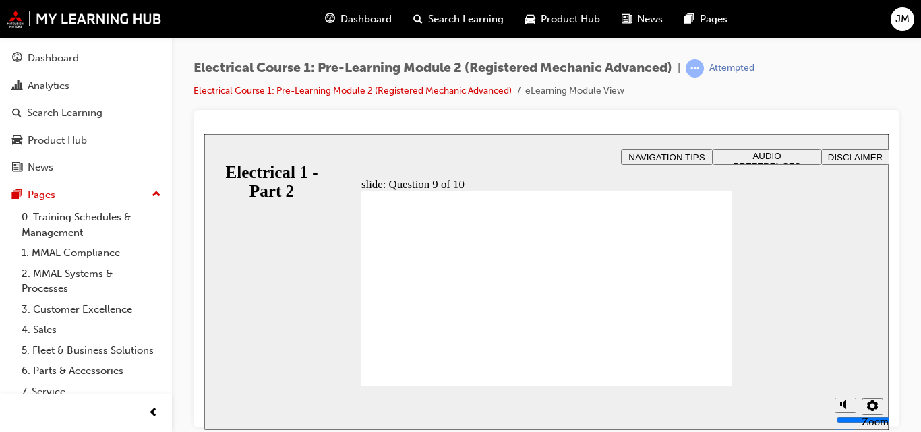
radio input "true"
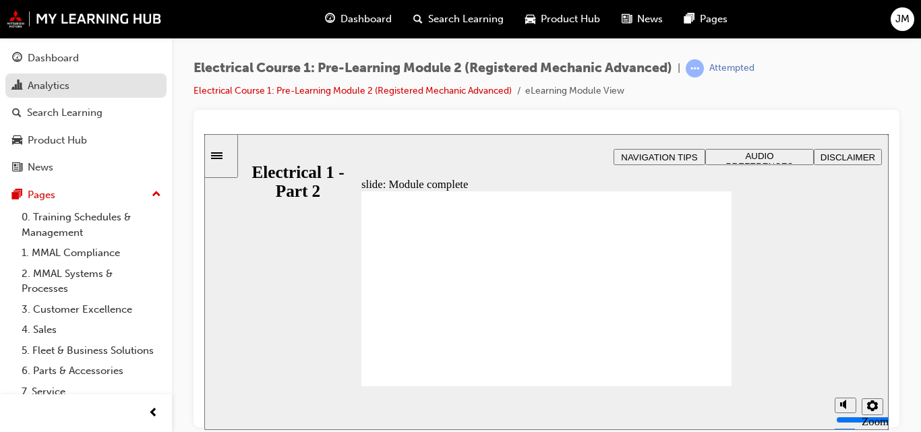
click at [65, 90] on div "Analytics" at bounding box center [49, 86] width 42 height 16
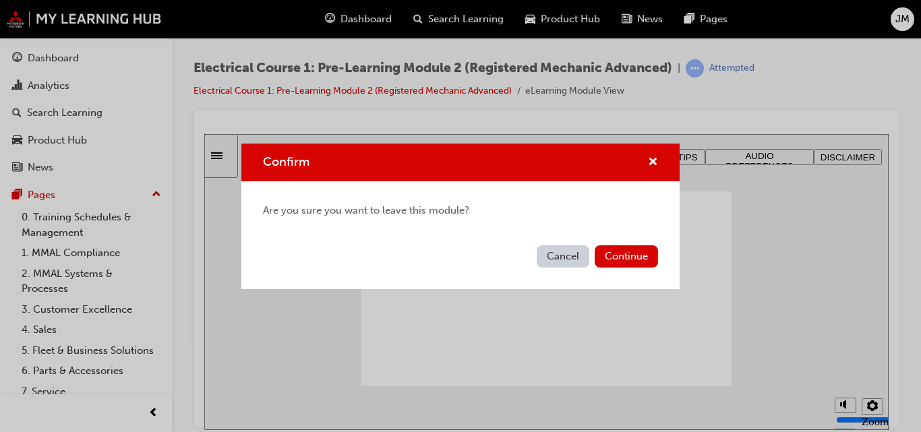
drag, startPoint x: 567, startPoint y: 258, endPoint x: 363, endPoint y: 123, distance: 244.8
click at [567, 257] on button "Cancel" at bounding box center [563, 256] width 53 height 22
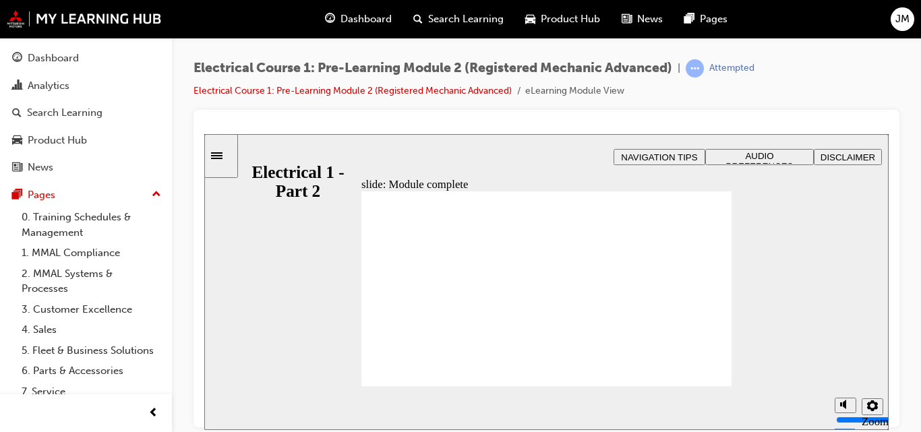
click at [43, 86] on div "Analytics" at bounding box center [49, 86] width 42 height 16
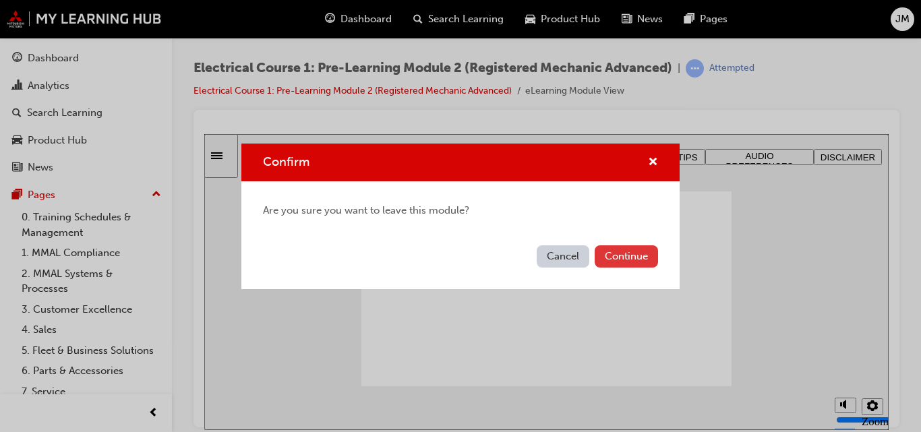
click at [628, 260] on button "Continue" at bounding box center [626, 256] width 63 height 22
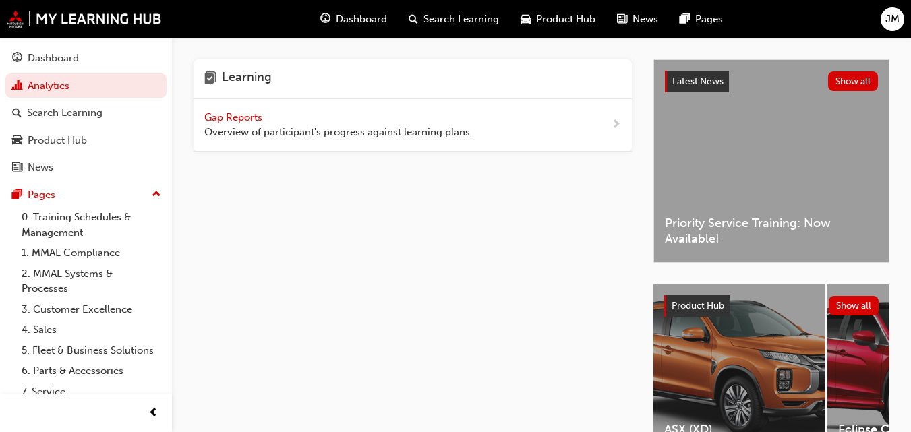
click at [252, 117] on span "Gap Reports" at bounding box center [234, 117] width 61 height 12
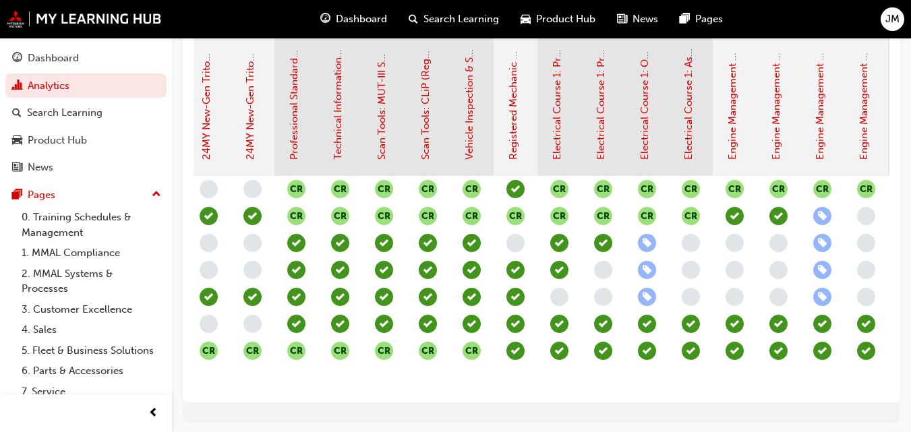
scroll to position [337, 0]
